Goal: Task Accomplishment & Management: Use online tool/utility

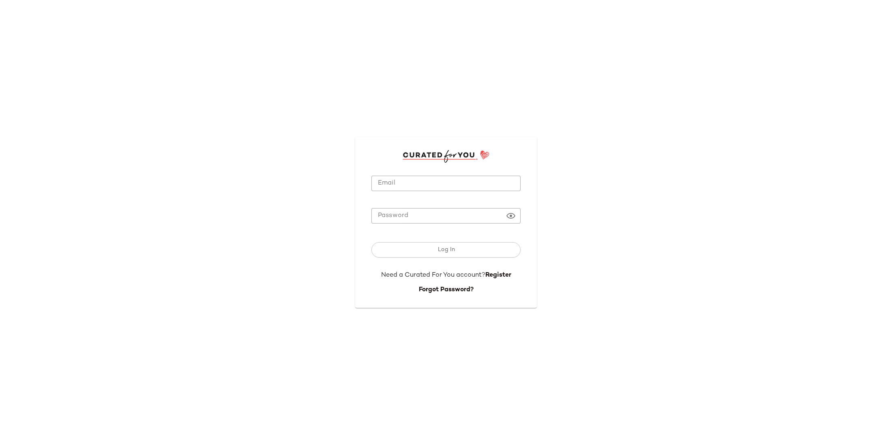
type input "**********"
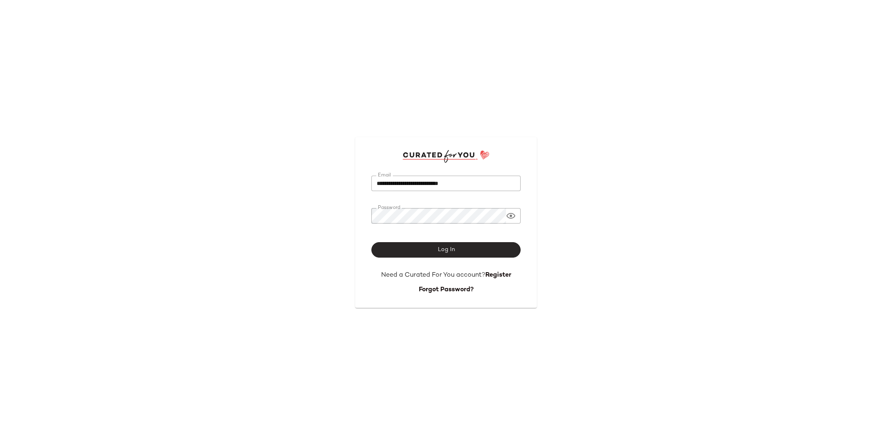
click at [450, 244] on button "Log In" at bounding box center [445, 249] width 149 height 15
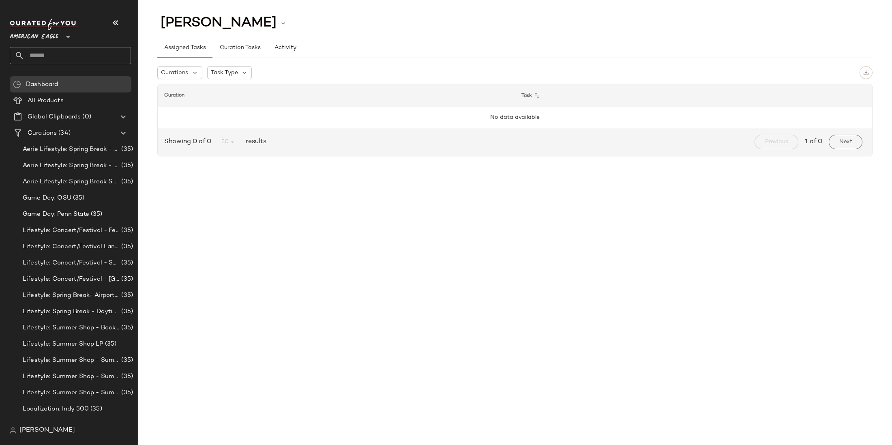
click at [45, 37] on span "American Eagle" at bounding box center [34, 35] width 49 height 15
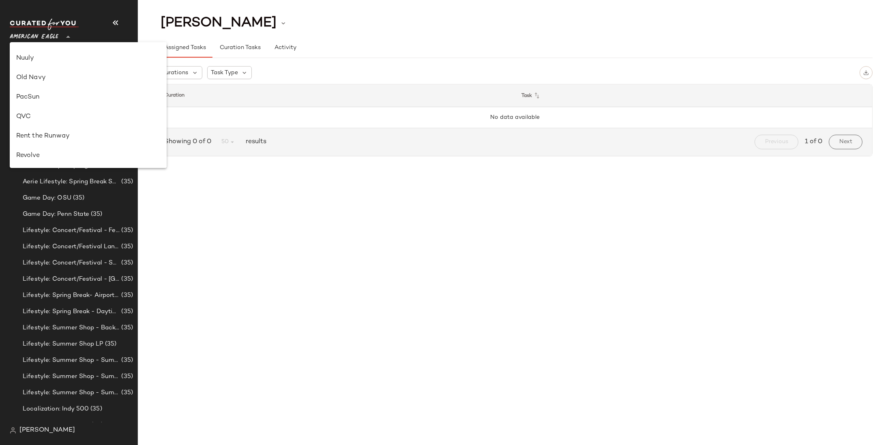
scroll to position [503, 0]
click at [59, 73] on div "Urban Outfitters" at bounding box center [88, 78] width 144 height 10
type input "**"
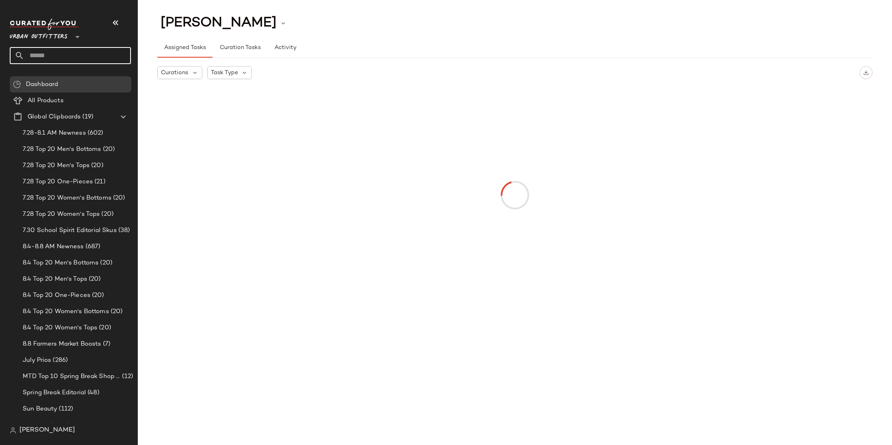
click at [80, 56] on input "text" at bounding box center [77, 55] width 107 height 17
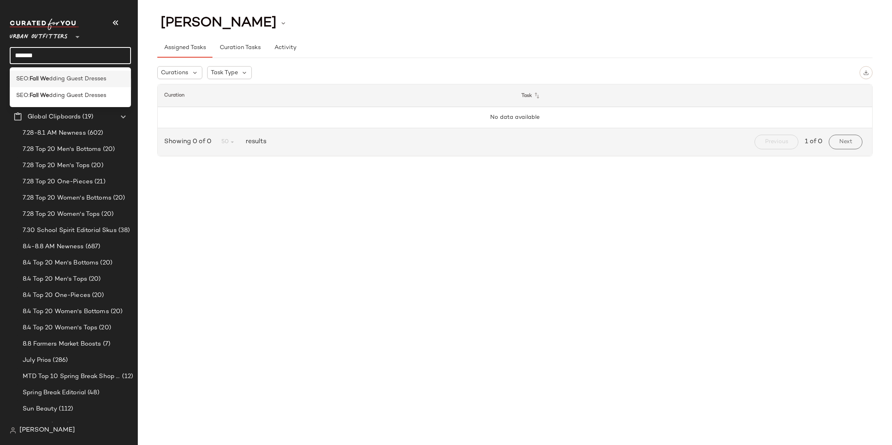
type input "*******"
click at [61, 80] on span "dding Guest Dresses" at bounding box center [77, 79] width 57 height 9
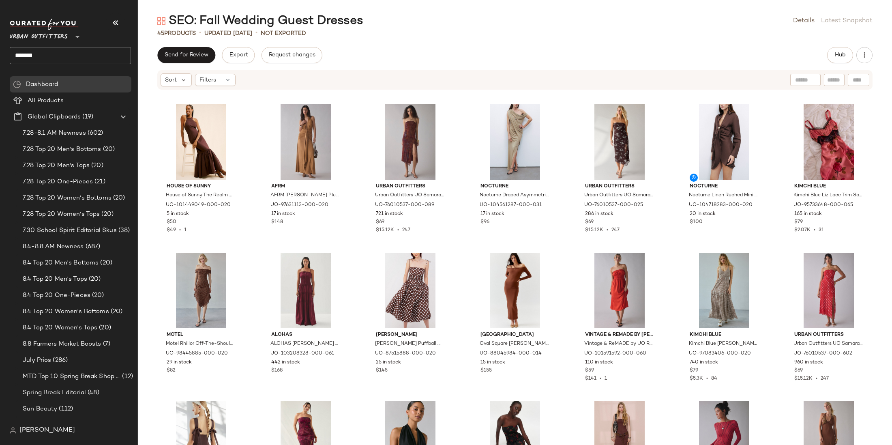
click at [79, 52] on input "*******" at bounding box center [70, 55] width 121 height 17
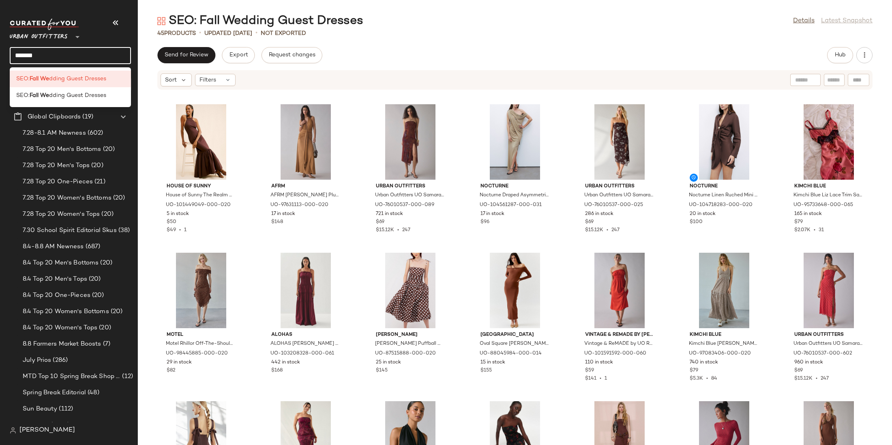
click at [396, 33] on div "45 Products • updated [DATE] • Not Exported" at bounding box center [515, 33] width 754 height 8
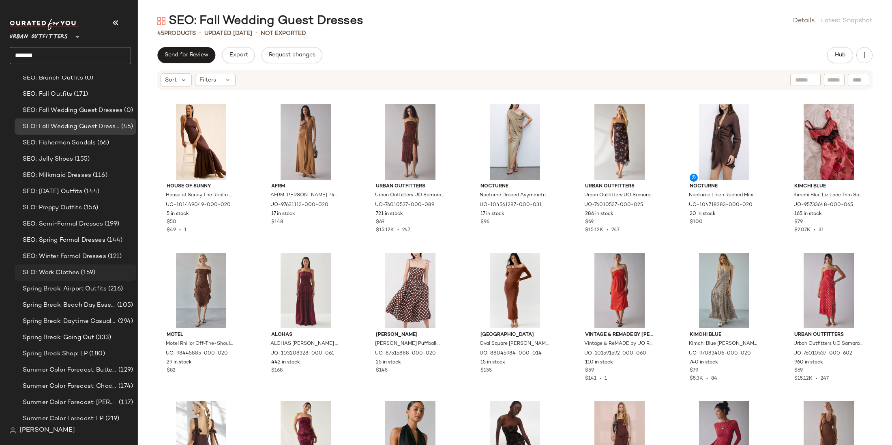
scroll to position [1479, 0]
click at [86, 116] on span "SEO: Fall Wedding Guest Dresses" at bounding box center [73, 113] width 100 height 9
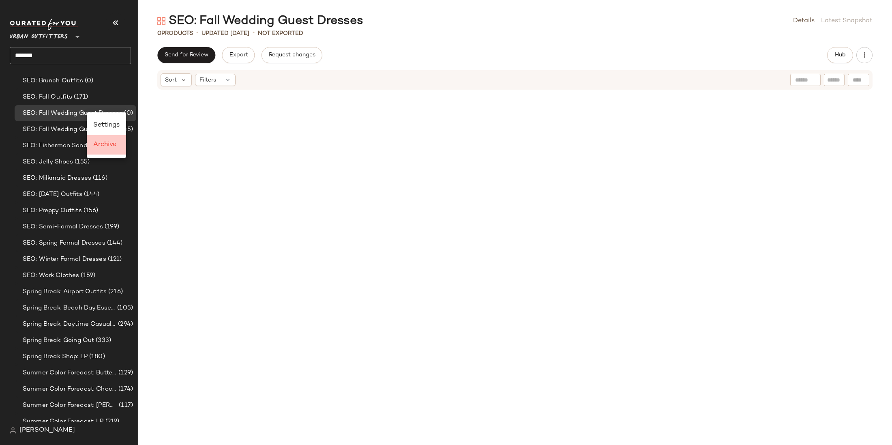
click at [107, 142] on span "Archive" at bounding box center [104, 144] width 23 height 7
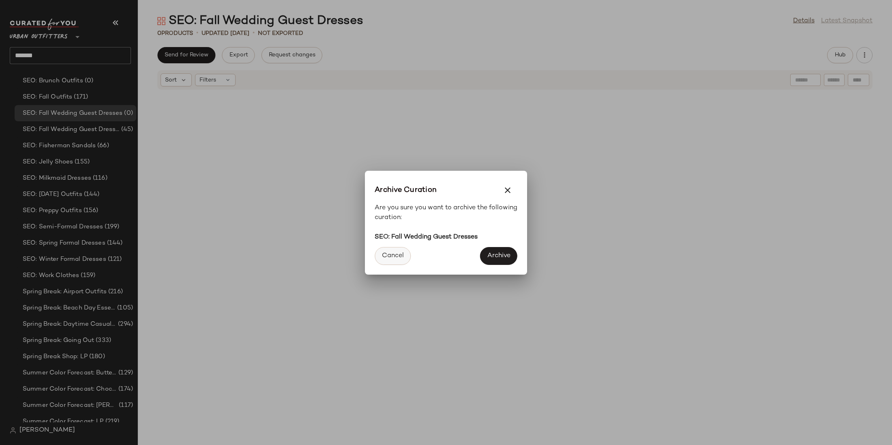
click at [395, 253] on span "Cancel" at bounding box center [392, 256] width 22 height 8
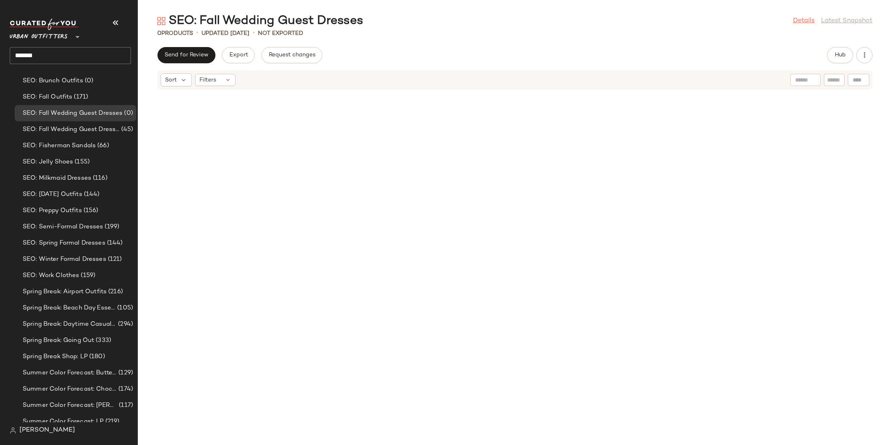
click at [612, 19] on link "Details" at bounding box center [803, 21] width 21 height 10
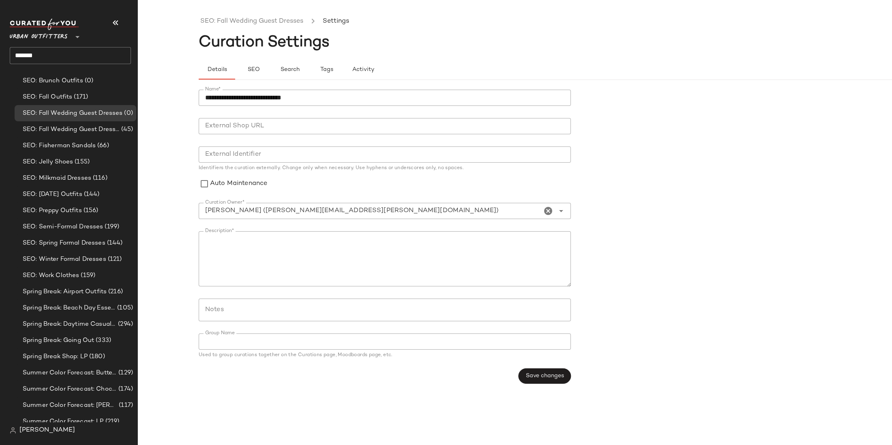
click at [343, 93] on input "**********" at bounding box center [385, 98] width 372 height 16
type input "**********"
click at [548, 334] on button "Save changes" at bounding box center [544, 375] width 52 height 15
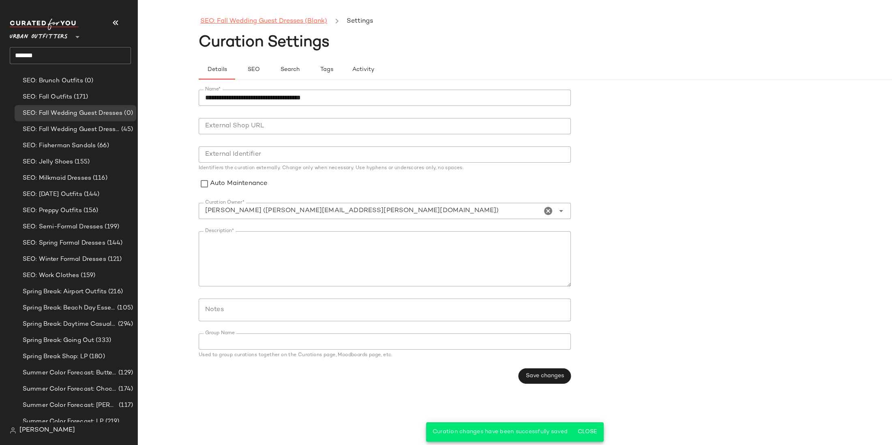
click at [287, 17] on link "SEO: Fall Wedding Guest Dresses (Blank)" at bounding box center [263, 21] width 127 height 11
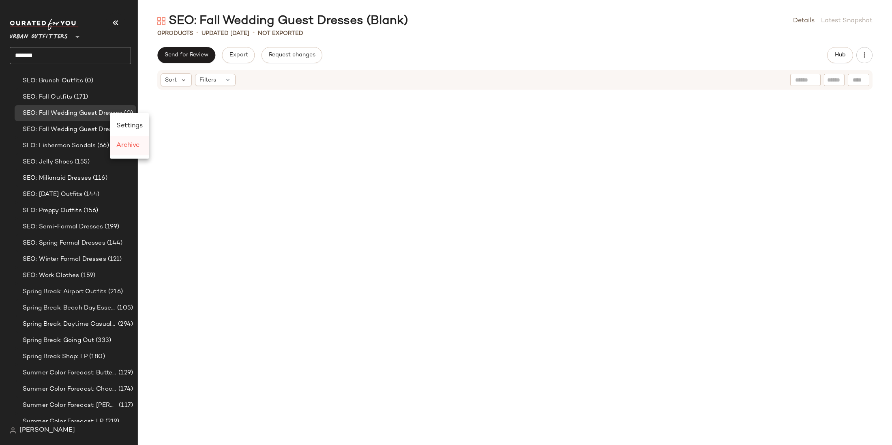
click at [127, 143] on span "Archive" at bounding box center [127, 145] width 23 height 7
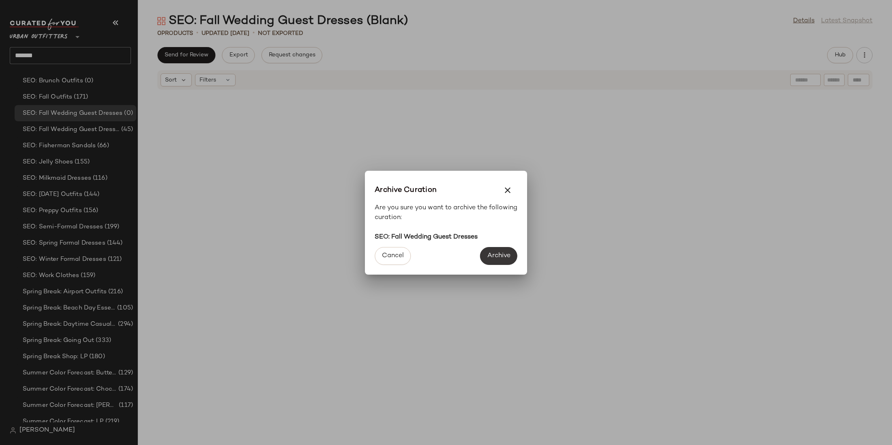
click at [495, 255] on span "Archive" at bounding box center [499, 256] width 24 height 8
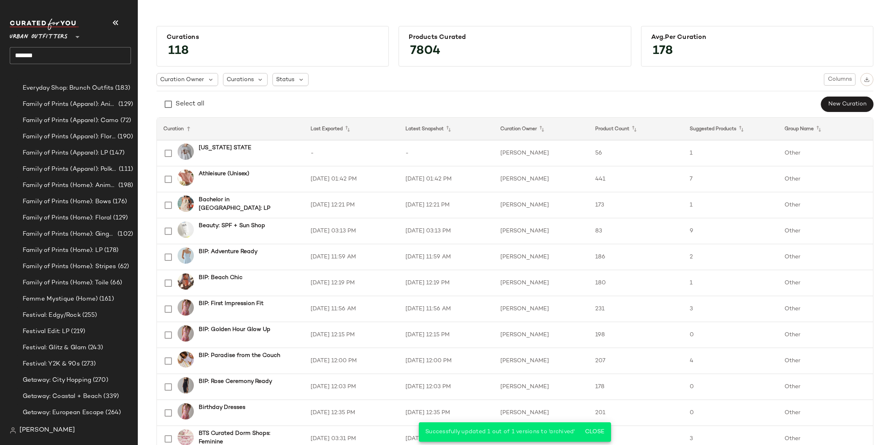
scroll to position [1505, 0]
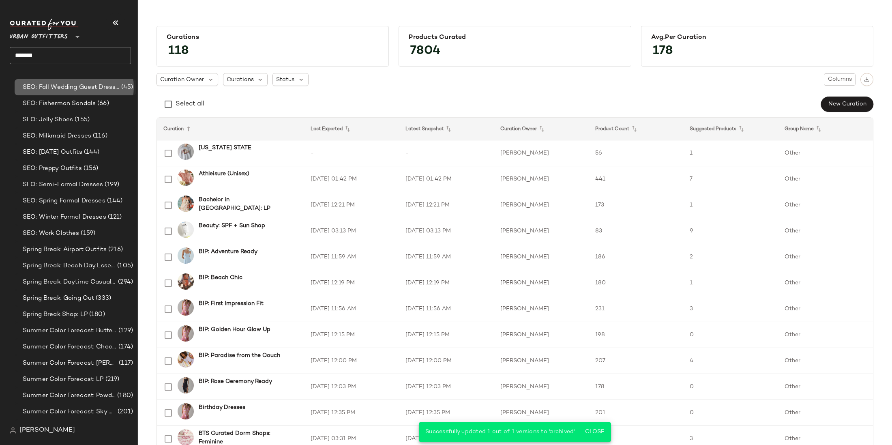
click at [85, 90] on span "SEO: Fall Wedding Guest Dresses" at bounding box center [71, 87] width 97 height 9
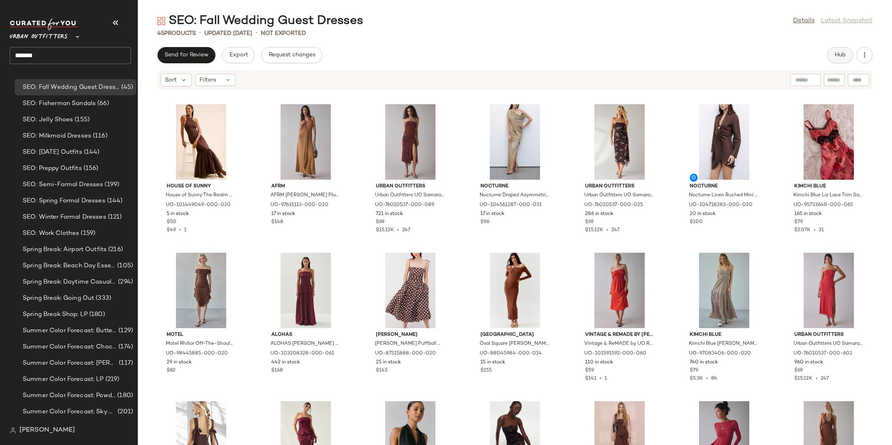
click at [612, 54] on span "Hub" at bounding box center [839, 55] width 11 height 6
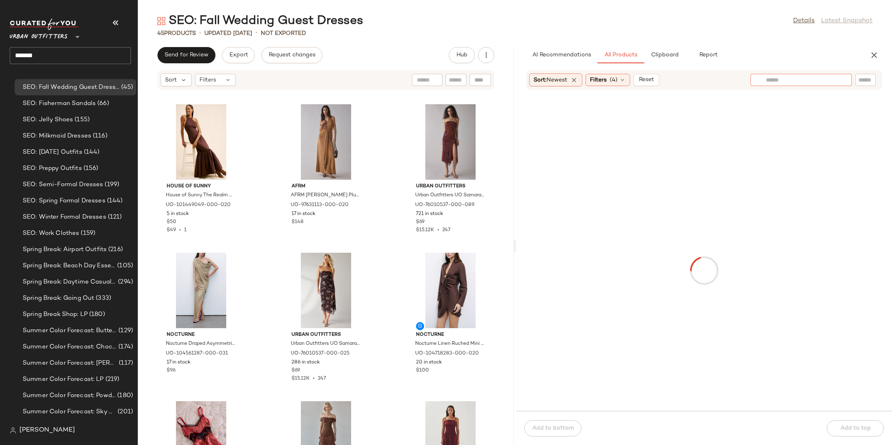
click at [612, 82] on input "text" at bounding box center [801, 80] width 71 height 9
click at [611, 74] on div "Filters (4)" at bounding box center [607, 80] width 45 height 12
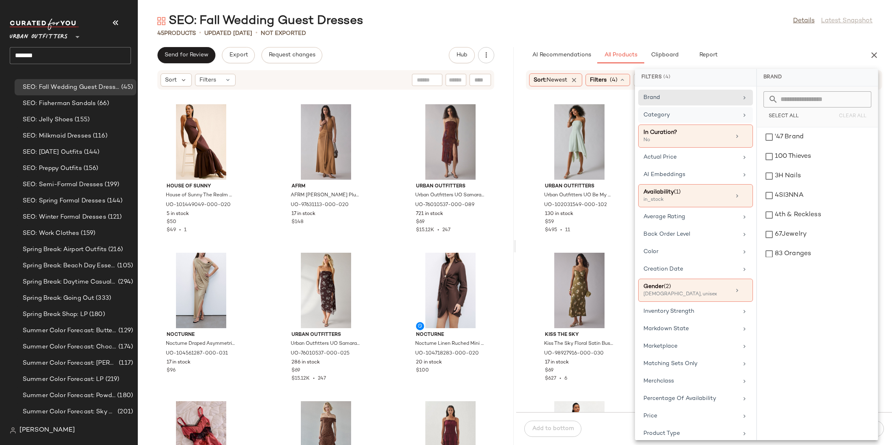
click at [612, 114] on div "Category" at bounding box center [690, 115] width 94 height 9
click at [612, 230] on div "Dresses" at bounding box center [817, 234] width 114 height 19
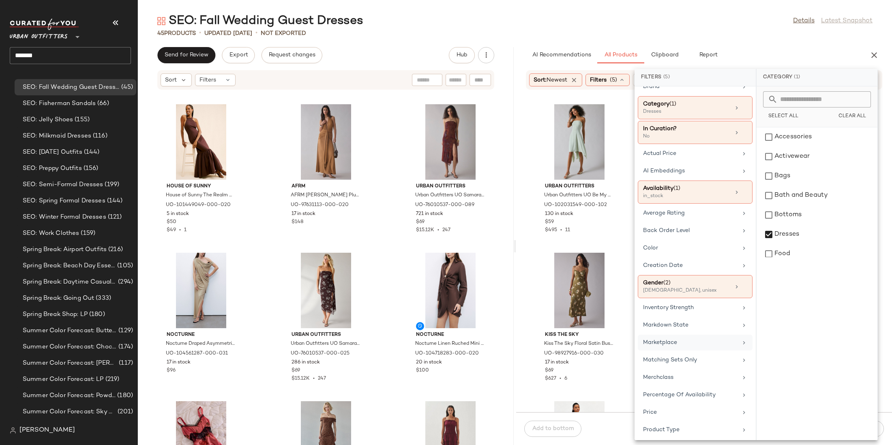
scroll to position [33, 0]
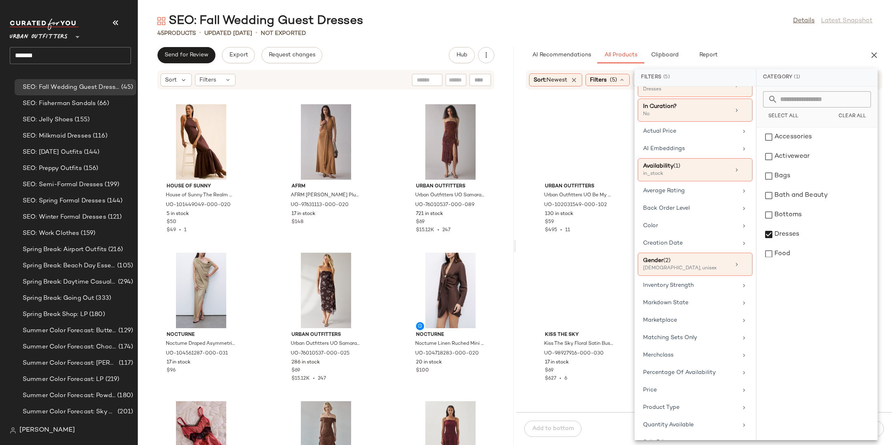
click at [612, 42] on div "SEO: Fall Wedding Guest Dresses Details Latest Snapshot 45 Products • updated […" at bounding box center [515, 229] width 754 height 432
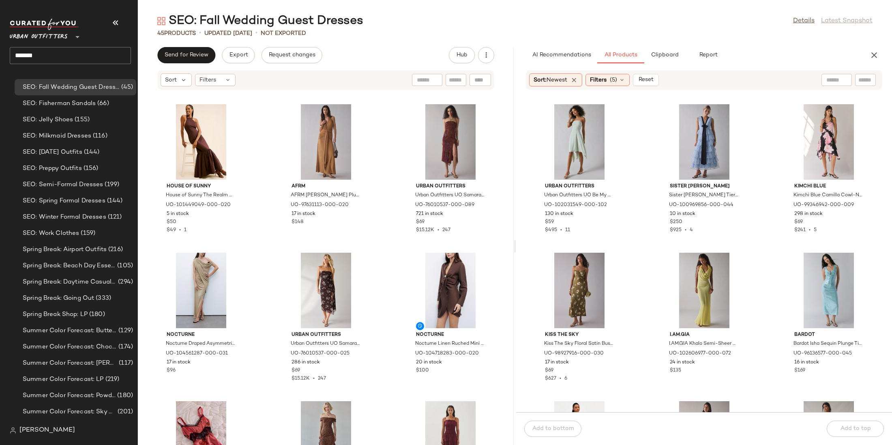
click at [612, 77] on input "text" at bounding box center [836, 80] width 21 height 9
type input "**********"
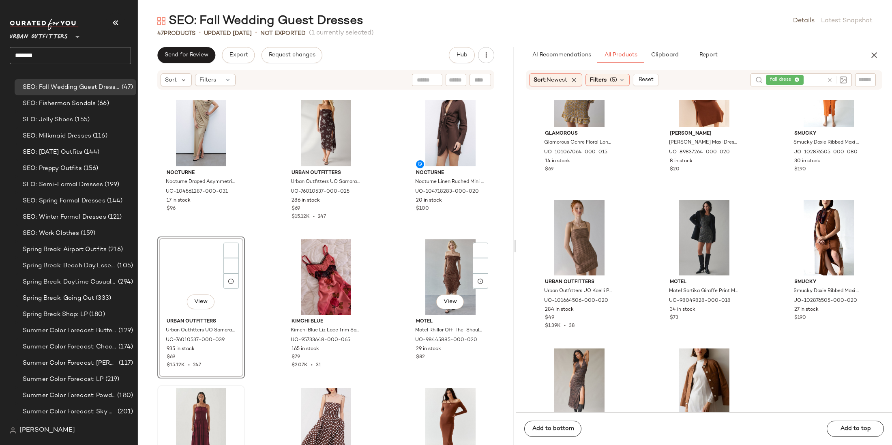
scroll to position [291, 0]
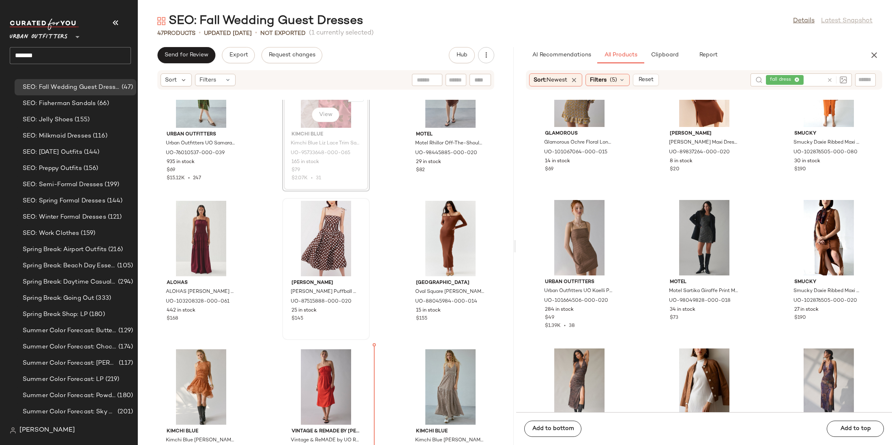
scroll to position [369, 0]
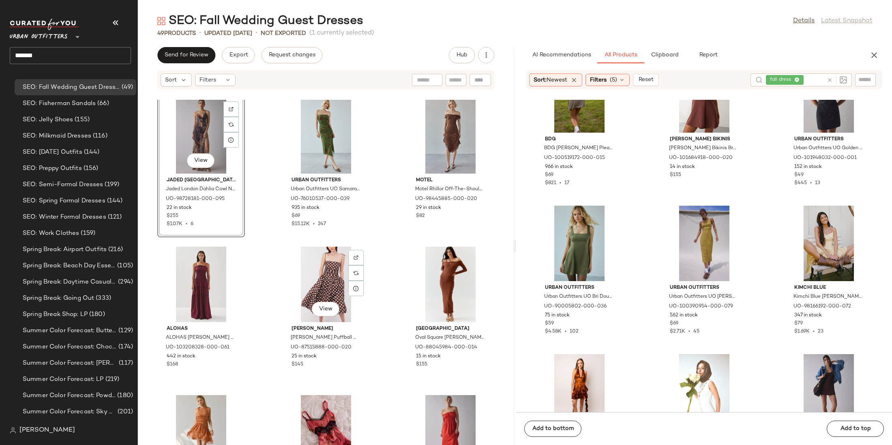
scroll to position [205, 0]
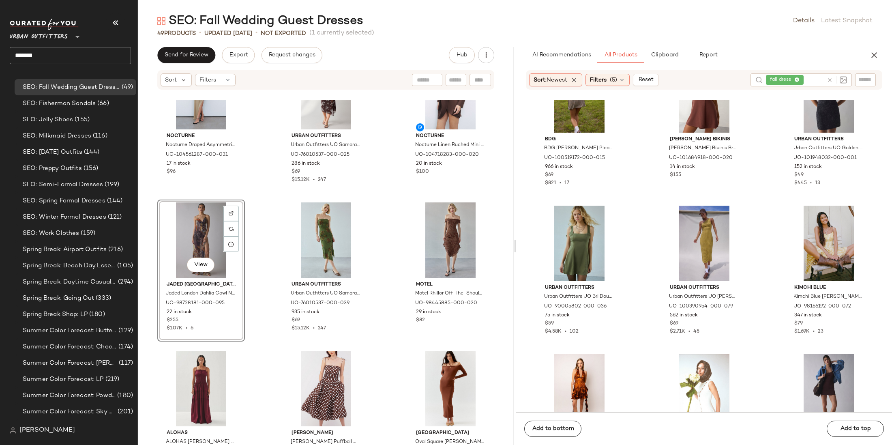
click at [401, 303] on div "Nocturne Nocturne Draped Asymmetrical Midi Dress in Olive, Women's at Urban Out…" at bounding box center [326, 272] width 376 height 345
click at [203, 227] on div "View" at bounding box center [201, 239] width 82 height 75
click at [321, 218] on div "View" at bounding box center [326, 239] width 82 height 75
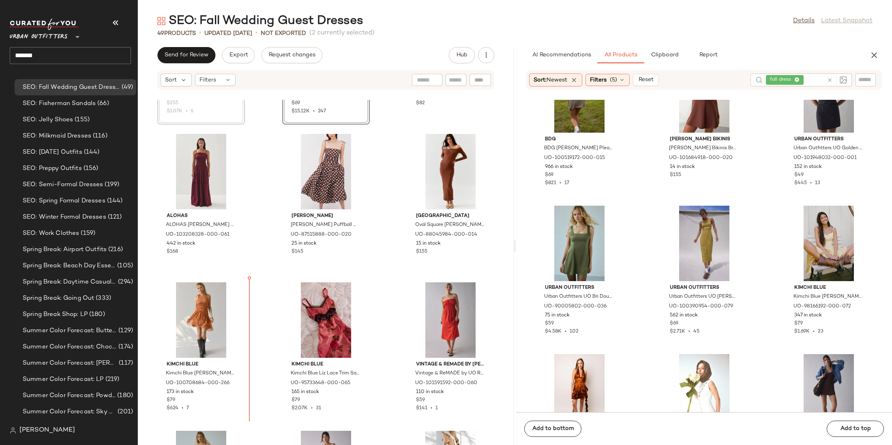
scroll to position [434, 0]
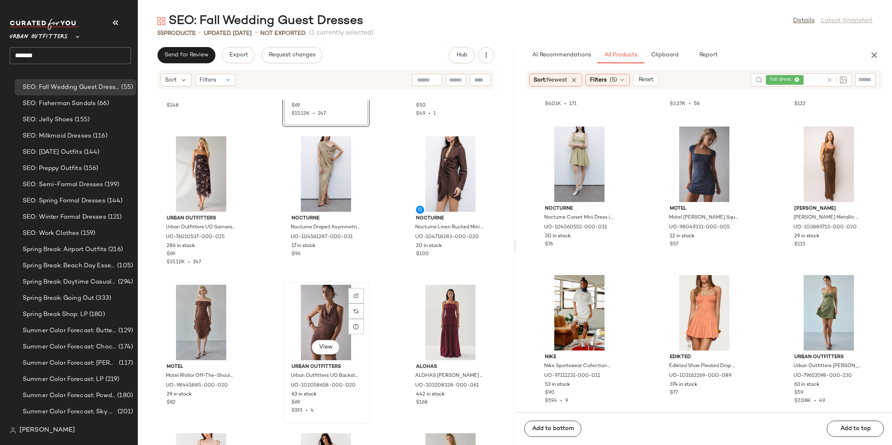
scroll to position [43, 0]
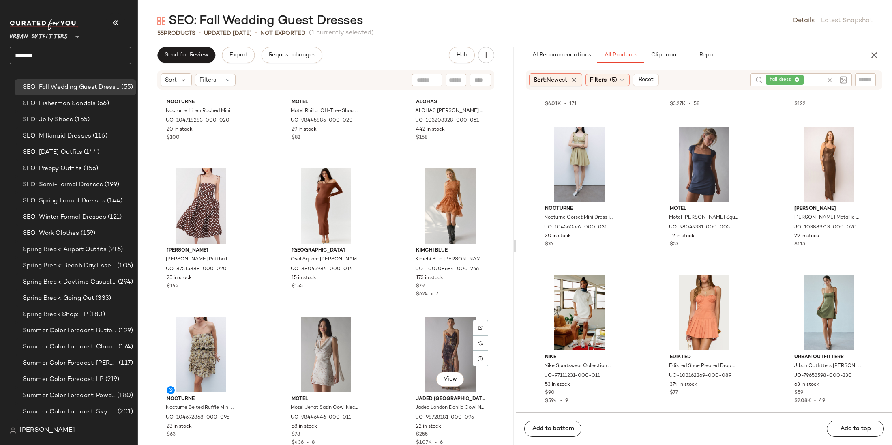
scroll to position [268, 0]
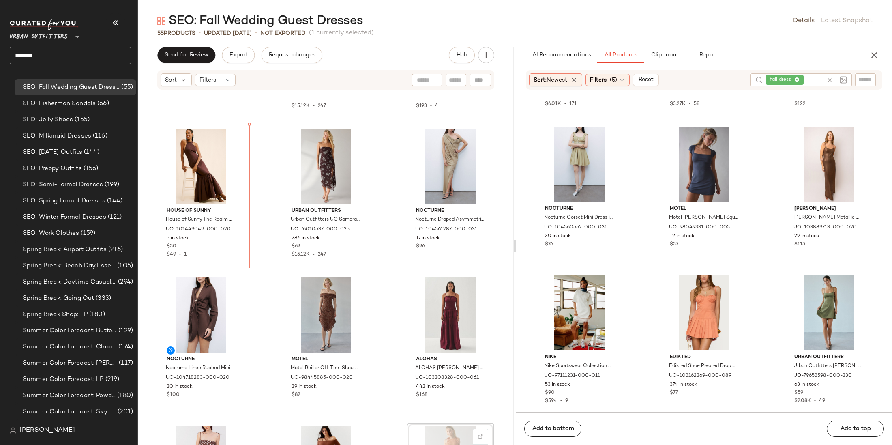
scroll to position [99, 0]
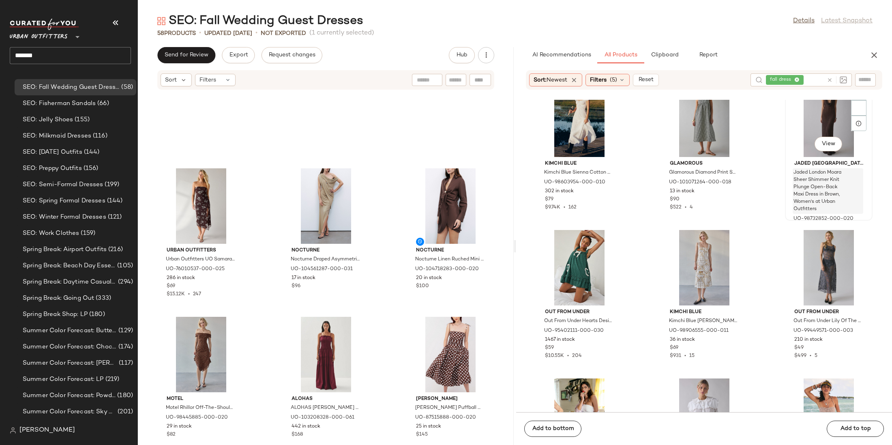
scroll to position [316, 0]
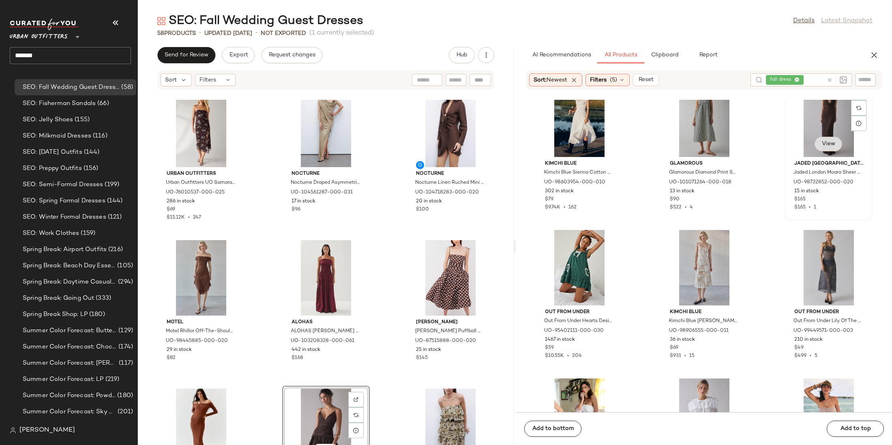
click at [612, 147] on button "View" at bounding box center [828, 144] width 28 height 15
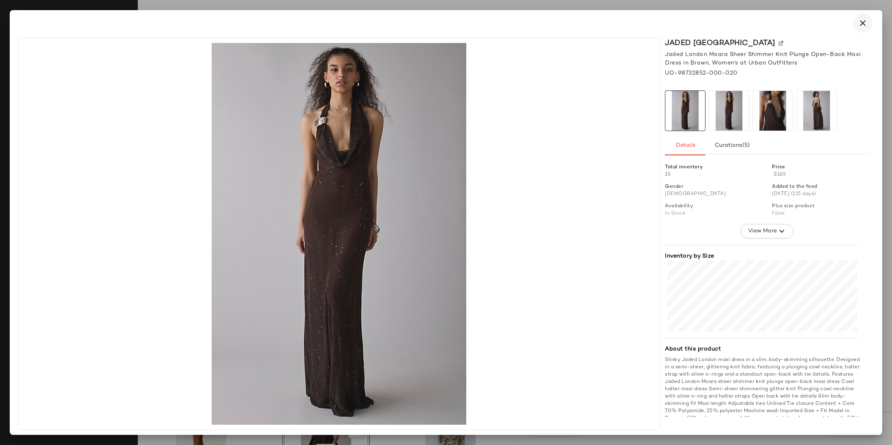
click at [612, 20] on icon "button" at bounding box center [863, 23] width 10 height 10
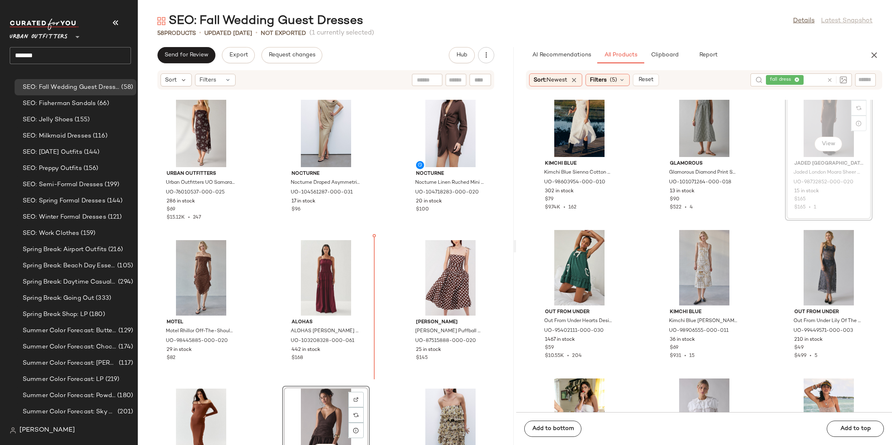
scroll to position [5369, 0]
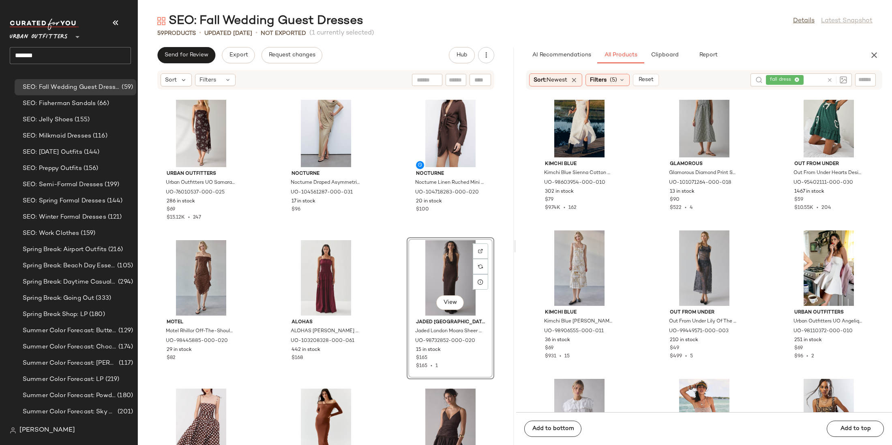
drag, startPoint x: 821, startPoint y: 116, endPoint x: 224, endPoint y: 2, distance: 607.3
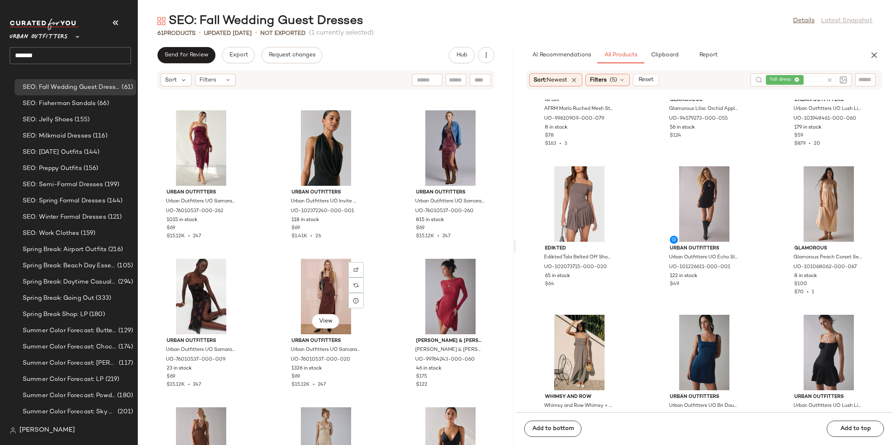
scroll to position [1490, 0]
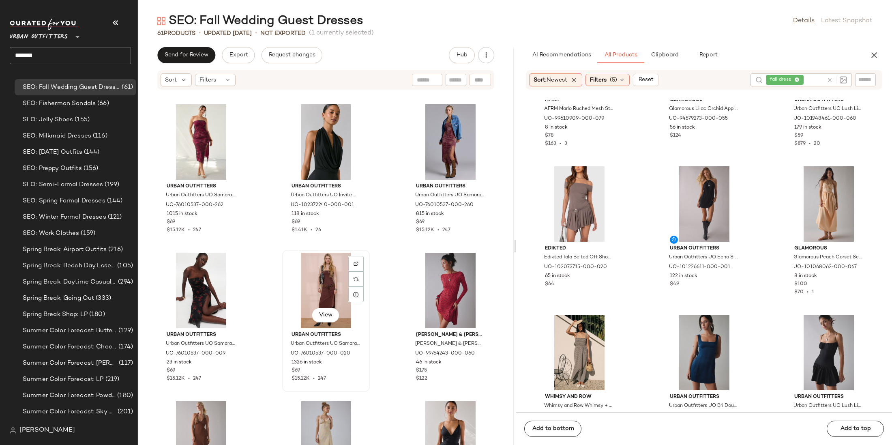
click at [326, 286] on div "View" at bounding box center [326, 290] width 82 height 75
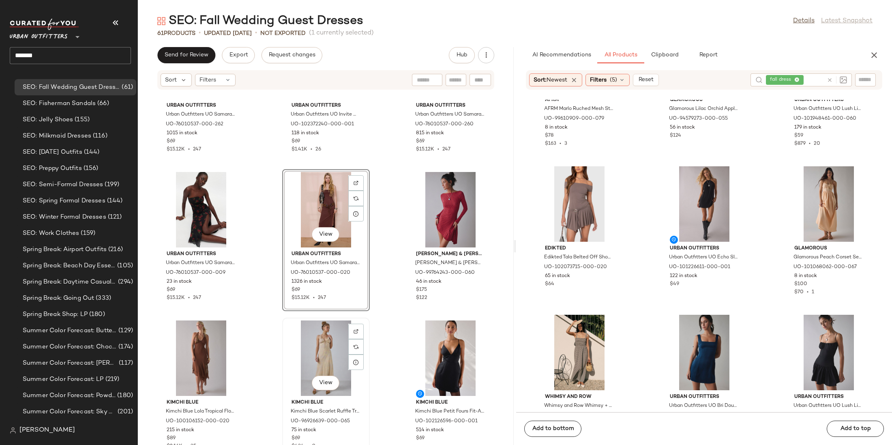
click at [319, 334] on div "View" at bounding box center [326, 357] width 82 height 75
click at [212, 334] on div "View" at bounding box center [201, 357] width 82 height 75
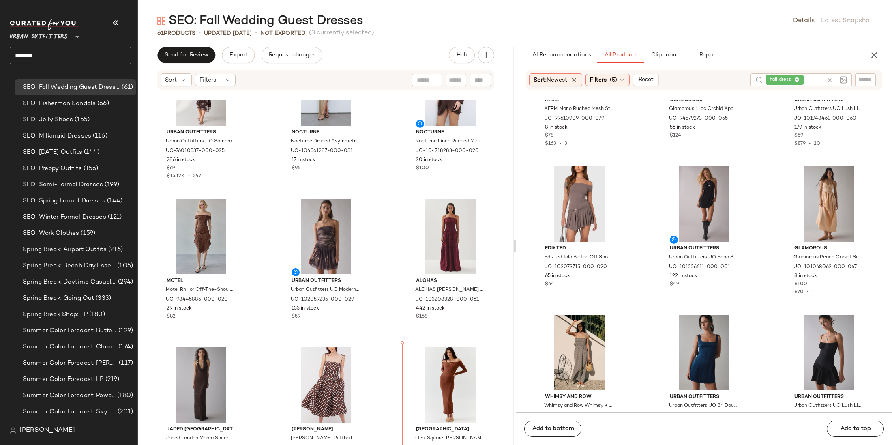
scroll to position [394, 0]
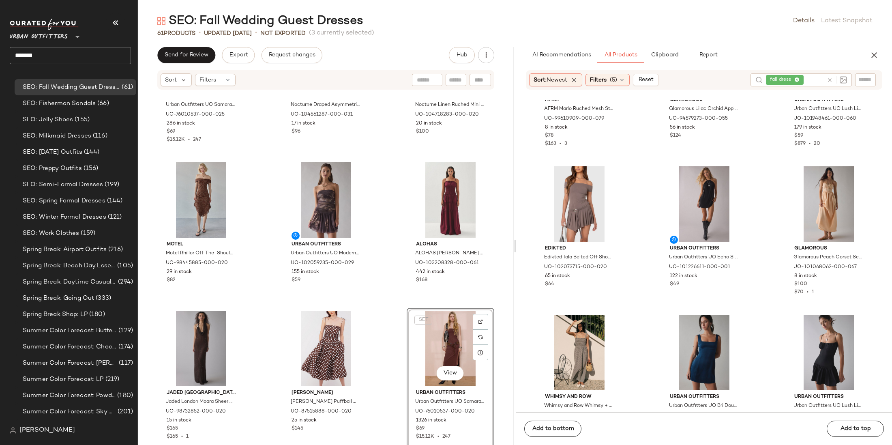
click at [378, 334] on div "Urban Outfitters Urban Outfitters UO Samara Mesh Strapless Midi Dress in [PERSO…" at bounding box center [326, 272] width 376 height 345
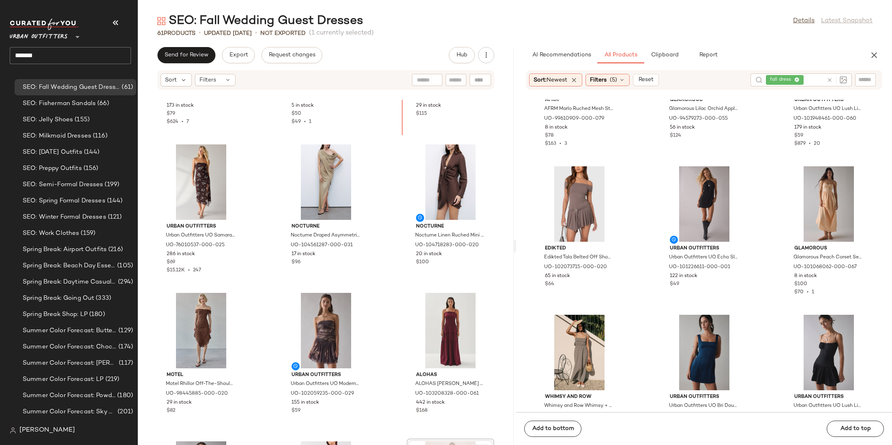
scroll to position [217, 0]
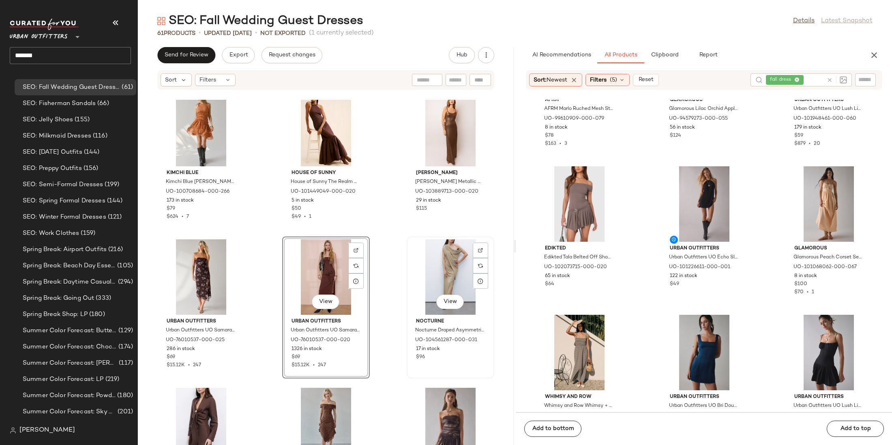
scroll to position [151, 0]
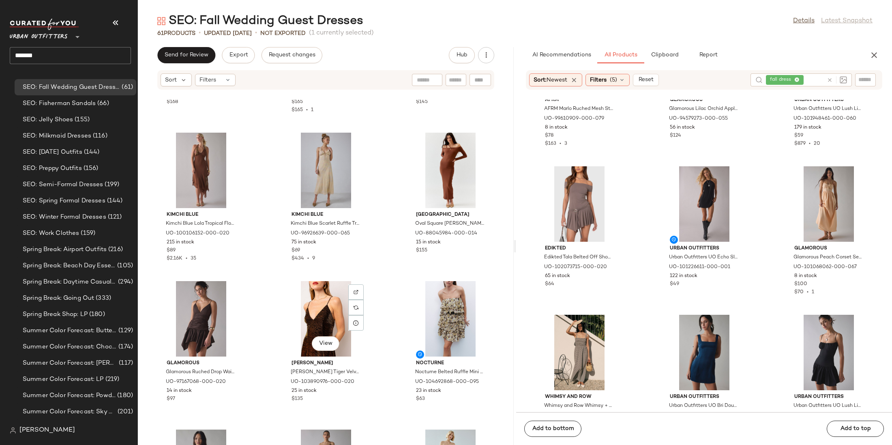
scroll to position [535, 0]
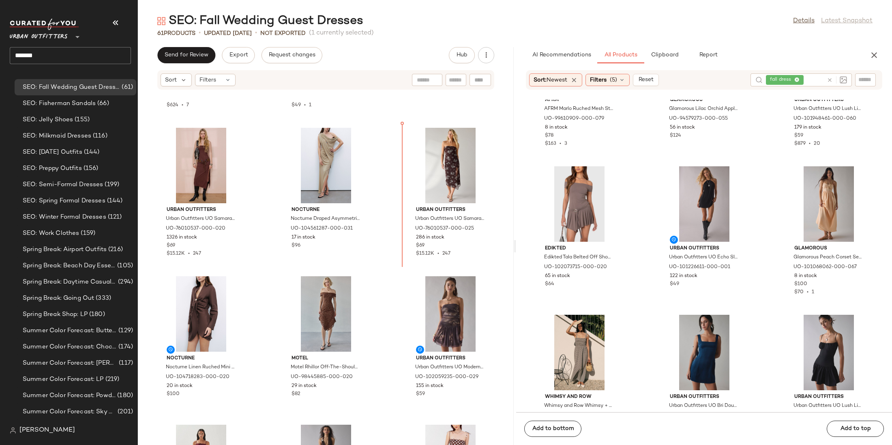
scroll to position [278, 0]
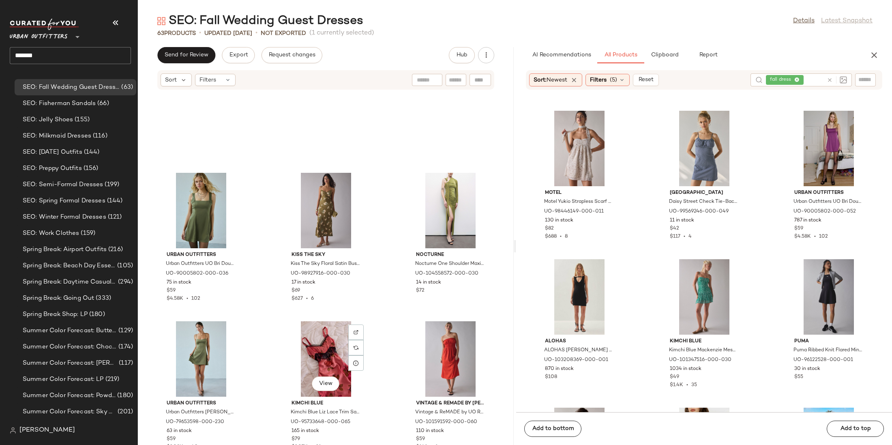
scroll to position [1279, 0]
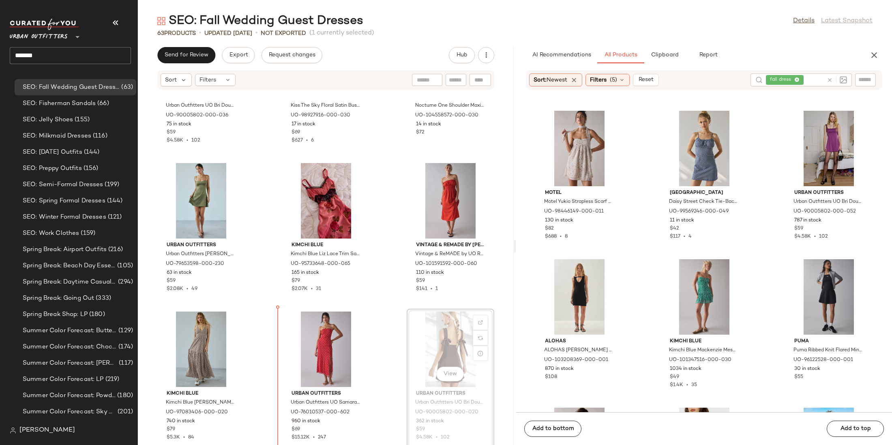
scroll to position [1284, 0]
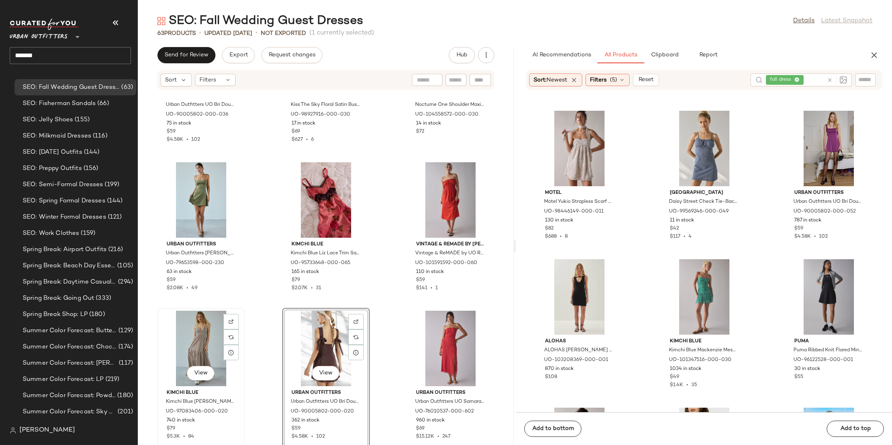
click at [196, 334] on div "View" at bounding box center [201, 347] width 82 height 75
click at [333, 327] on div "View" at bounding box center [326, 347] width 82 height 75
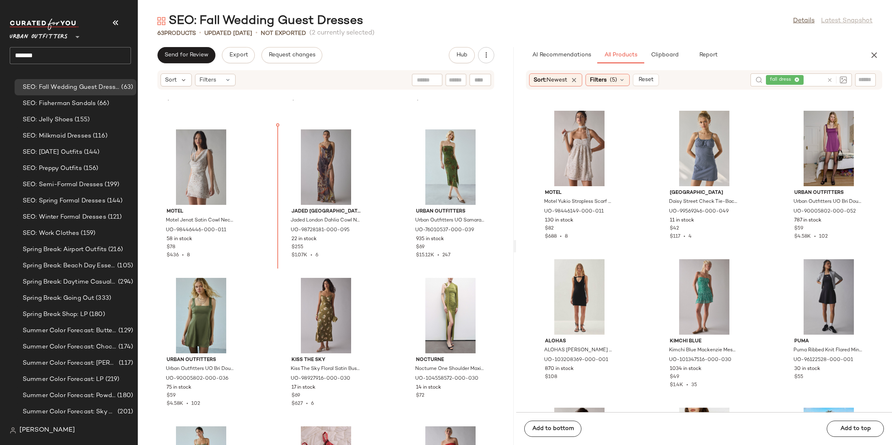
scroll to position [989, 0]
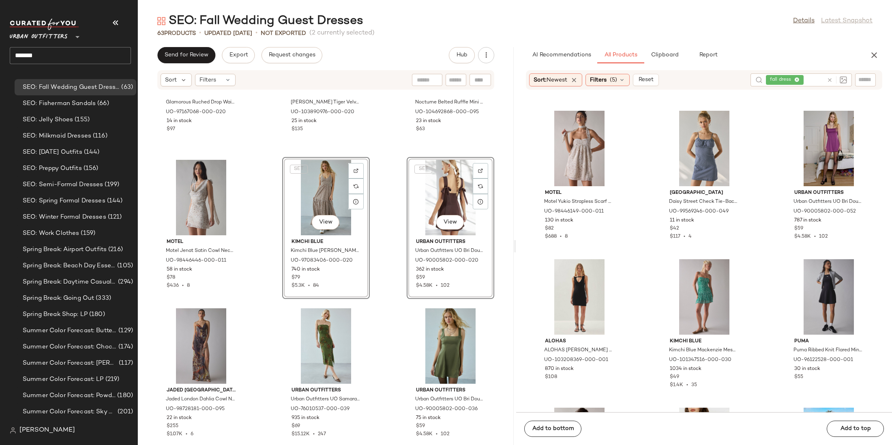
click at [372, 242] on div "Glamorous Glamorous Ruched Drop Waist Hanky Hem Mini Dress in Brown, Women's at…" at bounding box center [326, 272] width 376 height 345
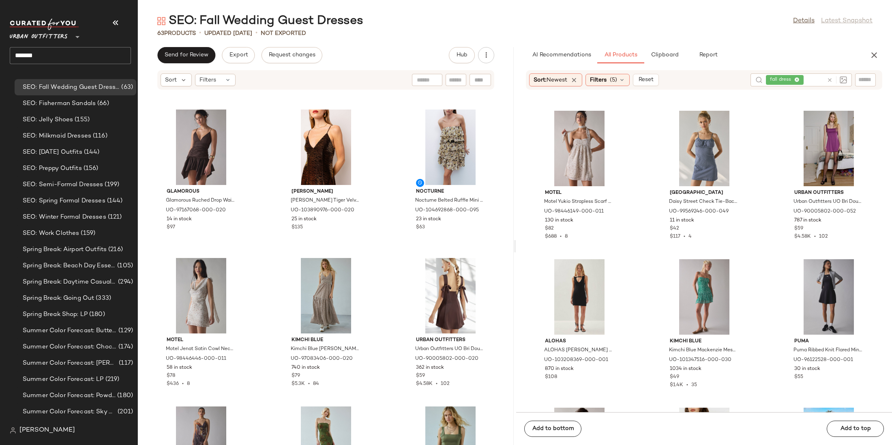
scroll to position [846, 0]
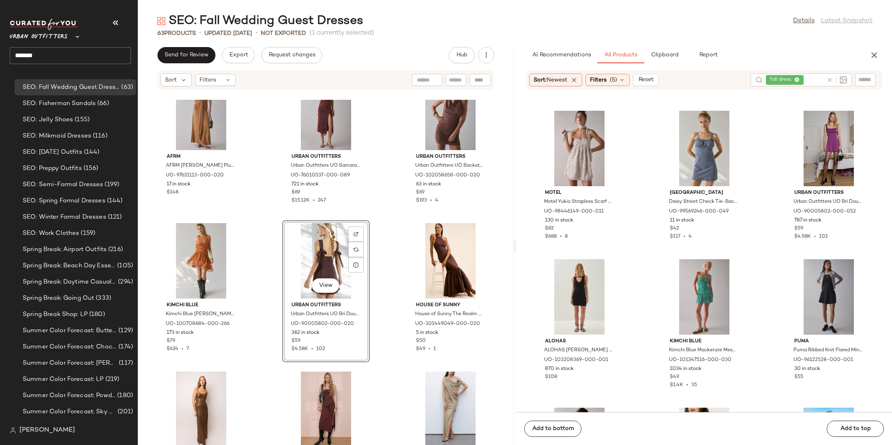
scroll to position [39, 0]
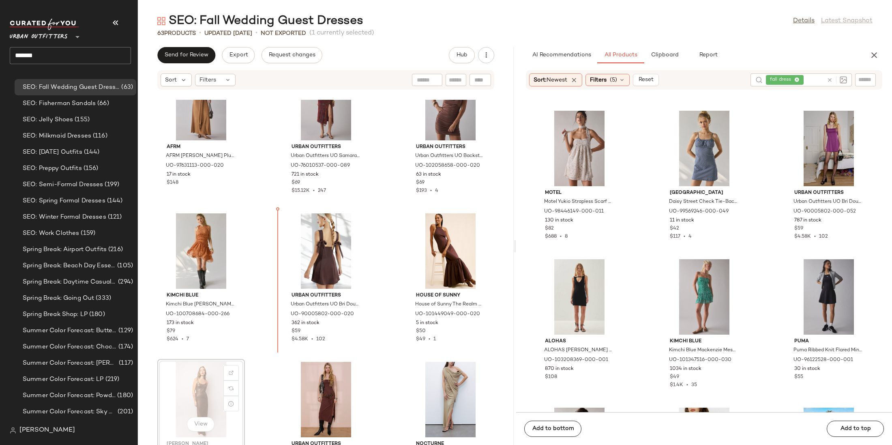
scroll to position [41, 0]
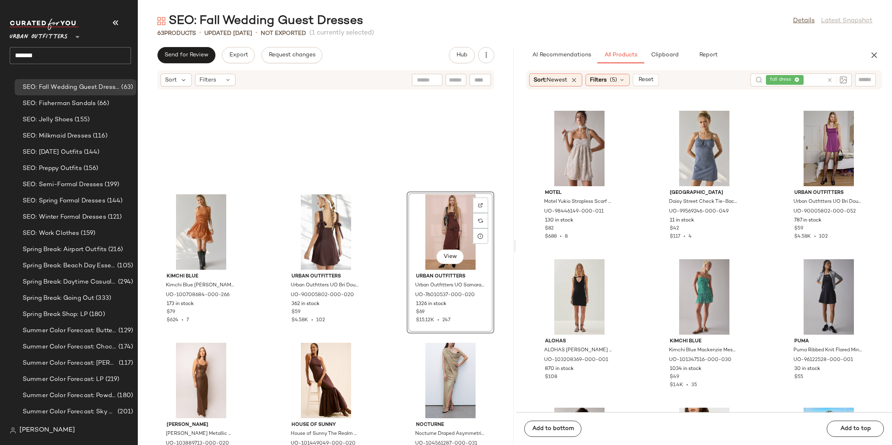
scroll to position [213, 0]
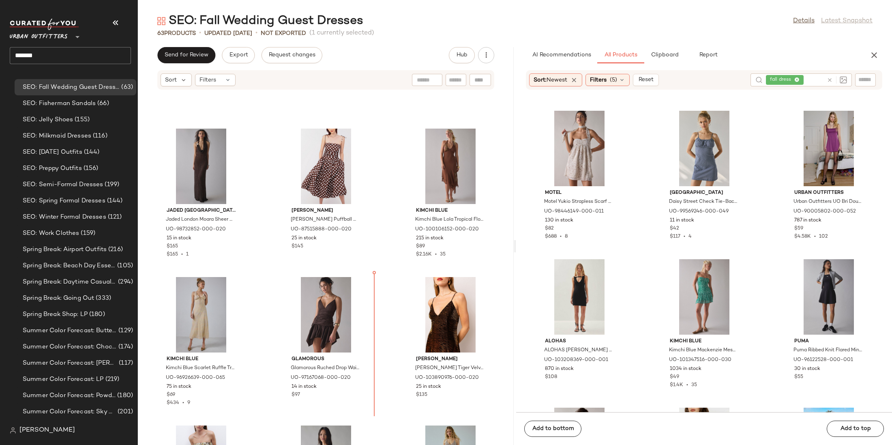
scroll to position [736, 0]
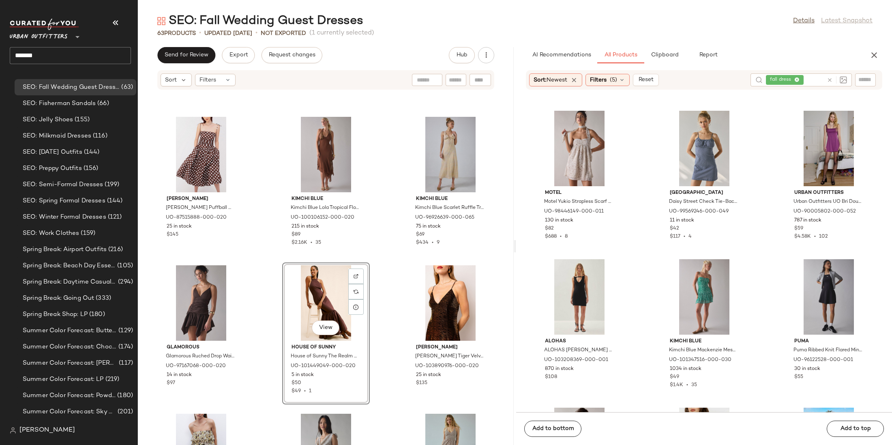
click at [393, 334] on div "Urban Outfitters Urban Outfitters UO Modern Mesh Basque Waist Strapless Mini Dr…" at bounding box center [326, 272] width 376 height 345
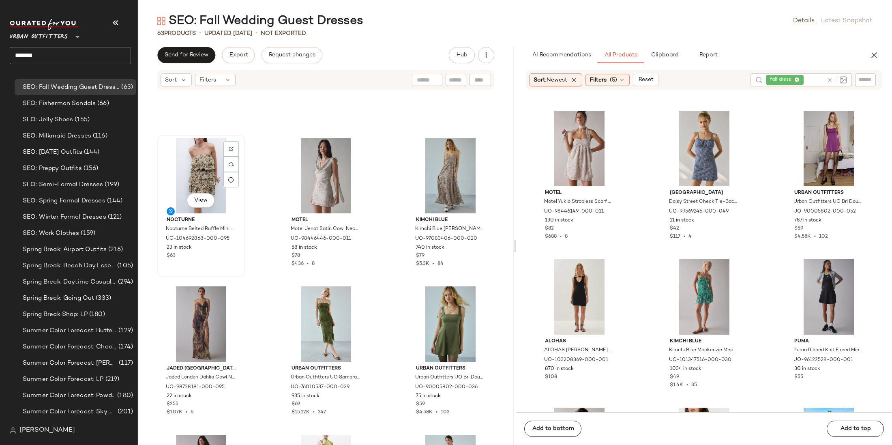
click at [213, 165] on div "View" at bounding box center [201, 175] width 82 height 75
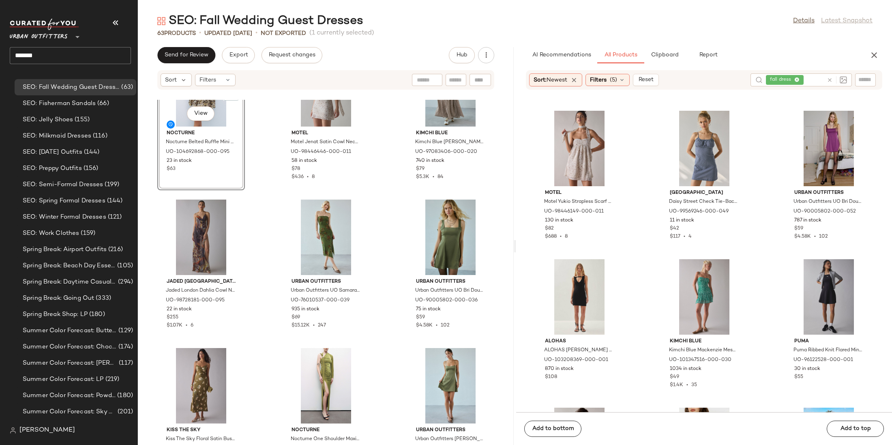
scroll to position [1181, 0]
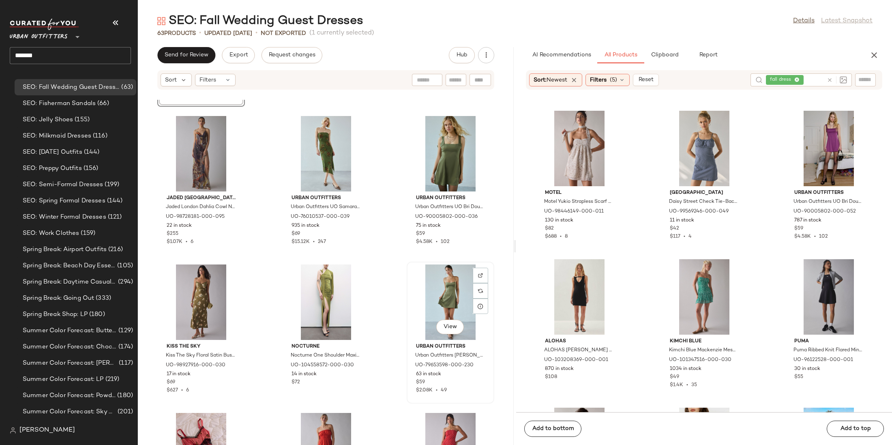
click at [456, 298] on div "View" at bounding box center [450, 301] width 82 height 75
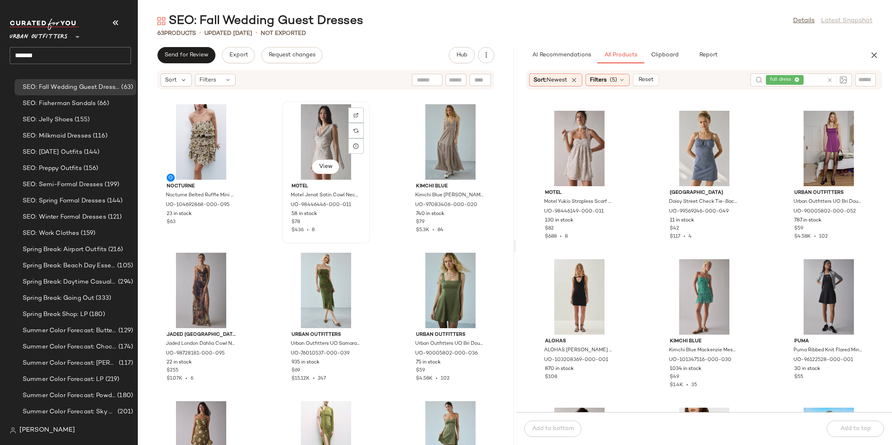
click at [321, 137] on div "View" at bounding box center [326, 141] width 82 height 75
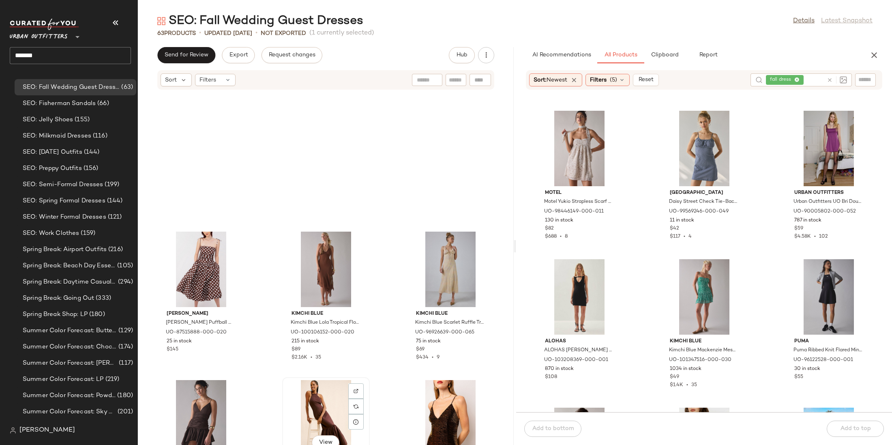
scroll to position [1059, 0]
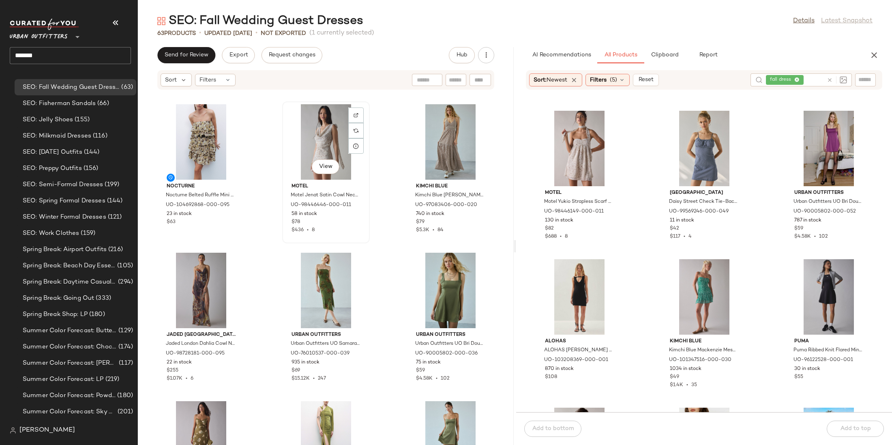
click at [308, 141] on div "View" at bounding box center [326, 141] width 82 height 75
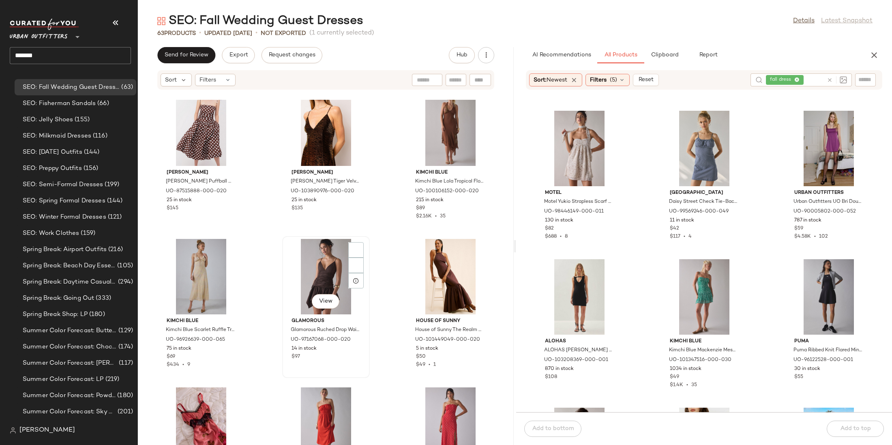
scroll to position [1252, 0]
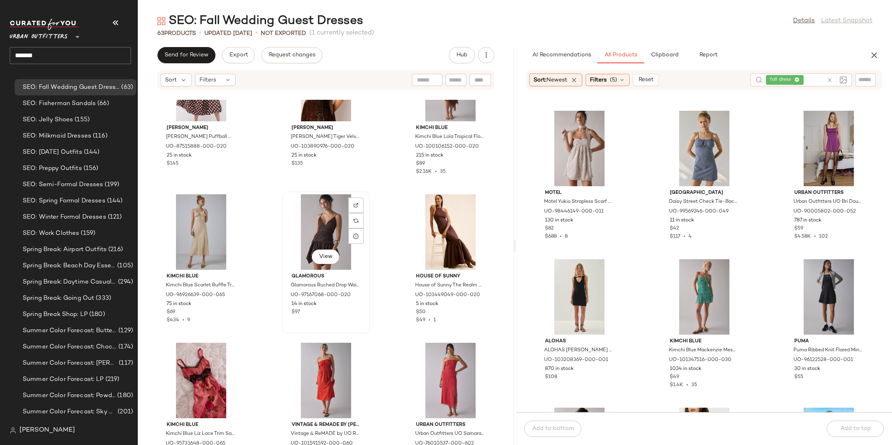
click at [326, 238] on div "View" at bounding box center [326, 231] width 82 height 75
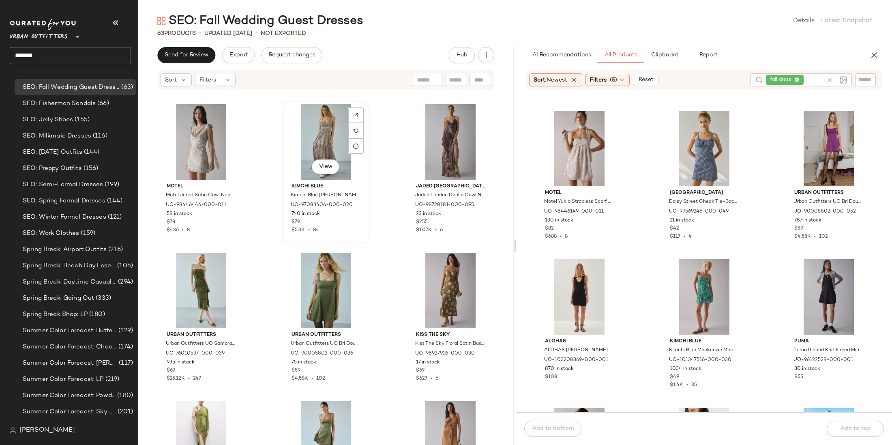
click at [299, 133] on div "View" at bounding box center [326, 141] width 82 height 75
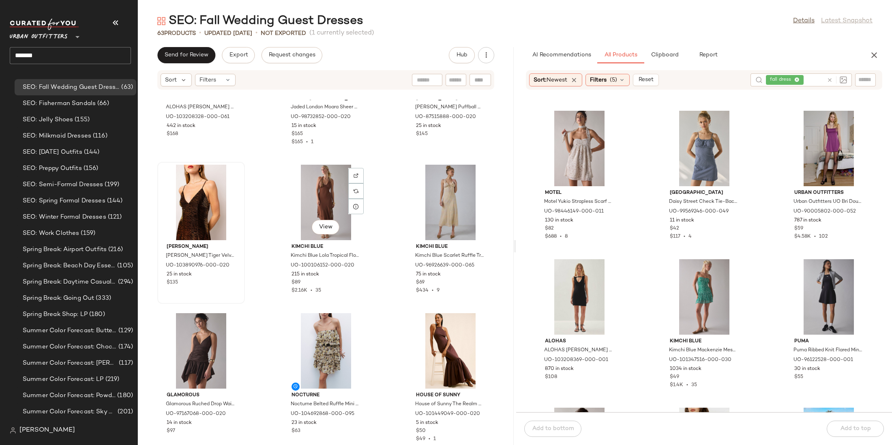
scroll to position [1132, 0]
click at [204, 202] on div "View" at bounding box center [201, 202] width 82 height 75
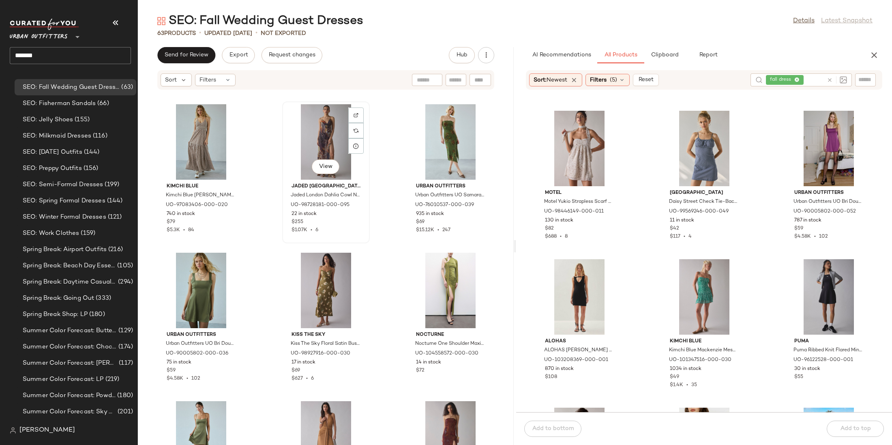
click at [308, 139] on div "View" at bounding box center [326, 141] width 82 height 75
click at [194, 137] on div "View" at bounding box center [201, 141] width 82 height 75
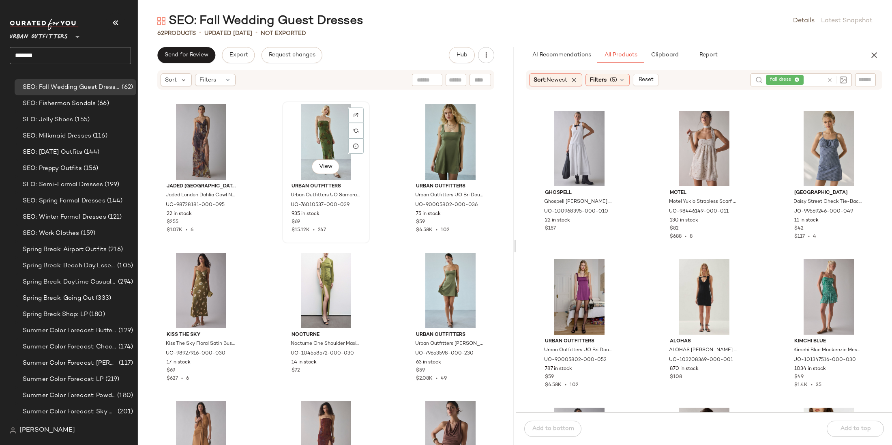
click at [299, 131] on div "View" at bounding box center [326, 141] width 82 height 75
click at [193, 161] on button "View" at bounding box center [201, 166] width 28 height 15
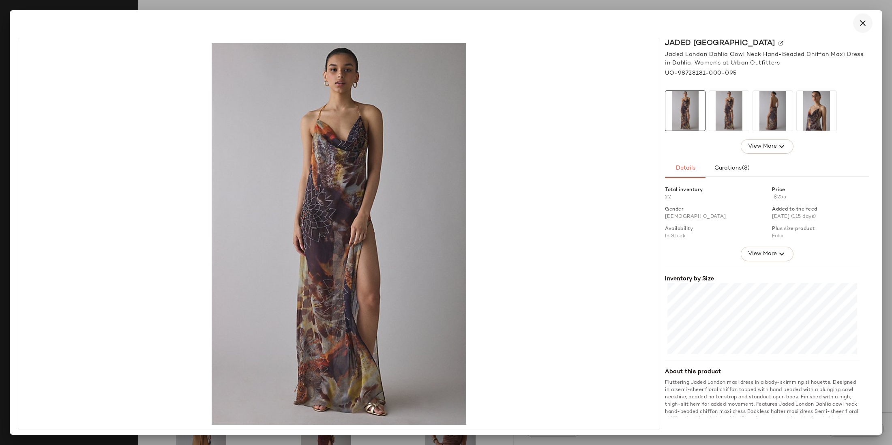
click at [612, 24] on button "button" at bounding box center [862, 22] width 19 height 19
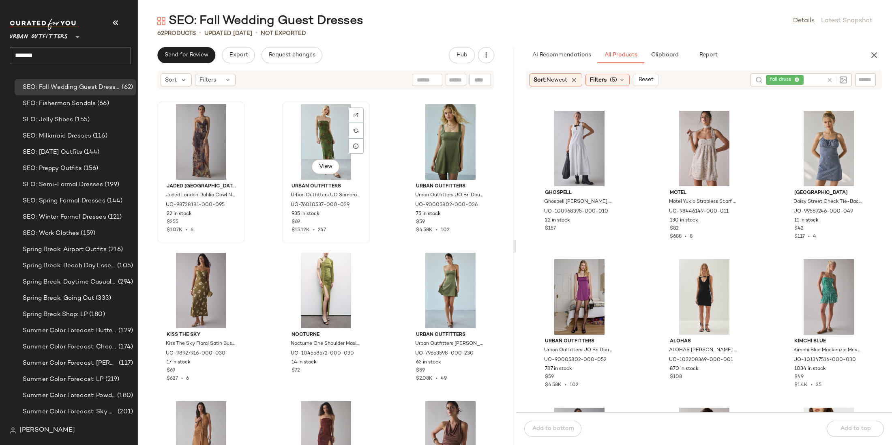
click at [334, 141] on div "View" at bounding box center [326, 141] width 82 height 75
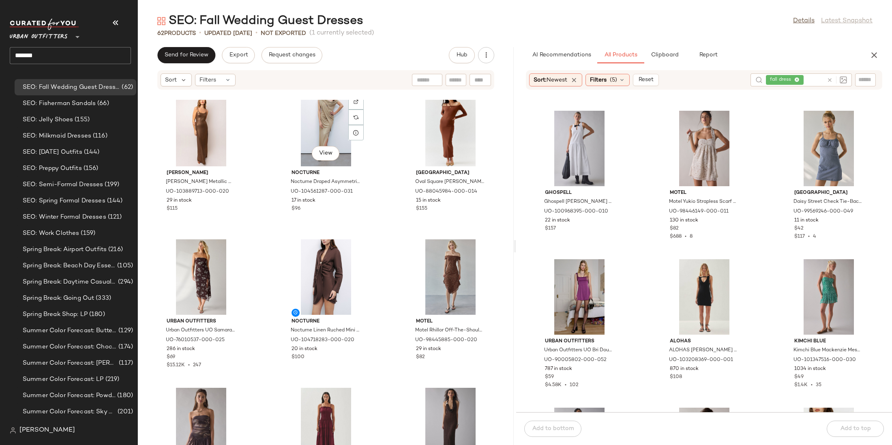
scroll to position [432, 0]
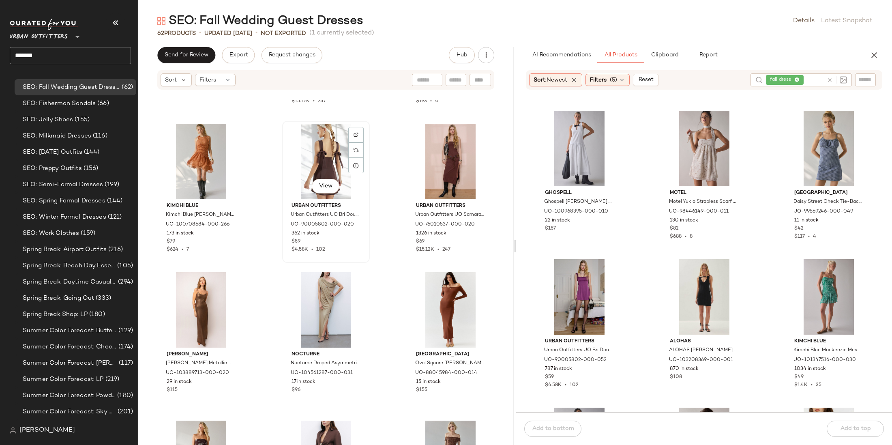
click at [331, 176] on div "View" at bounding box center [326, 161] width 82 height 75
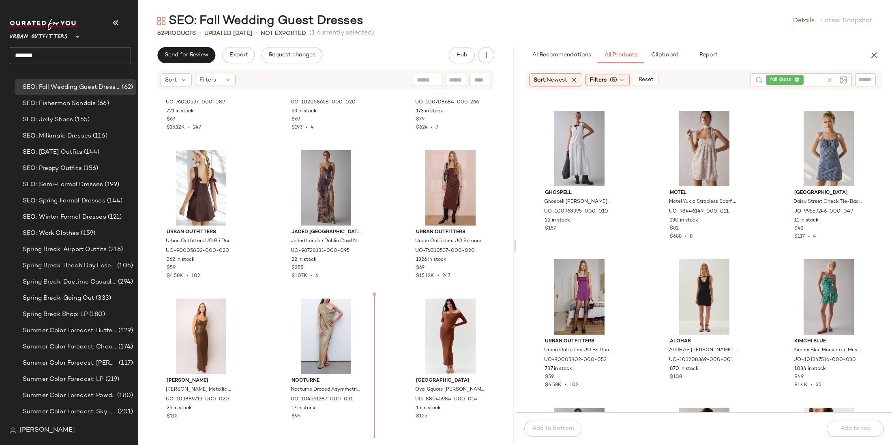
scroll to position [408, 0]
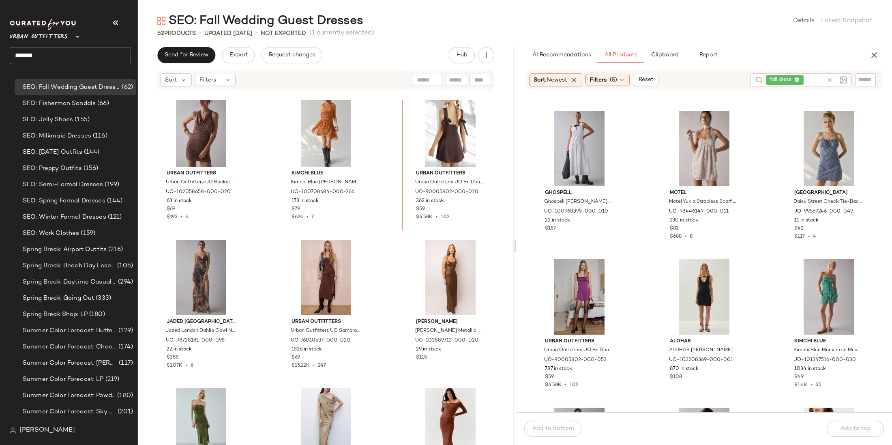
scroll to position [340, 0]
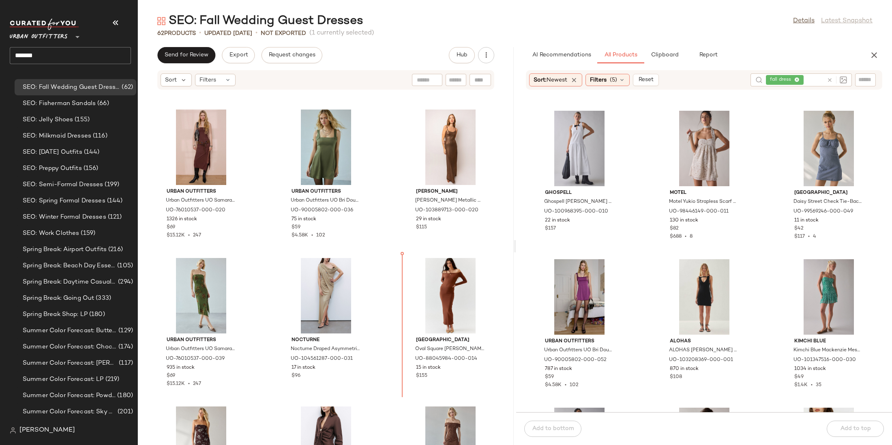
scroll to position [447, 0]
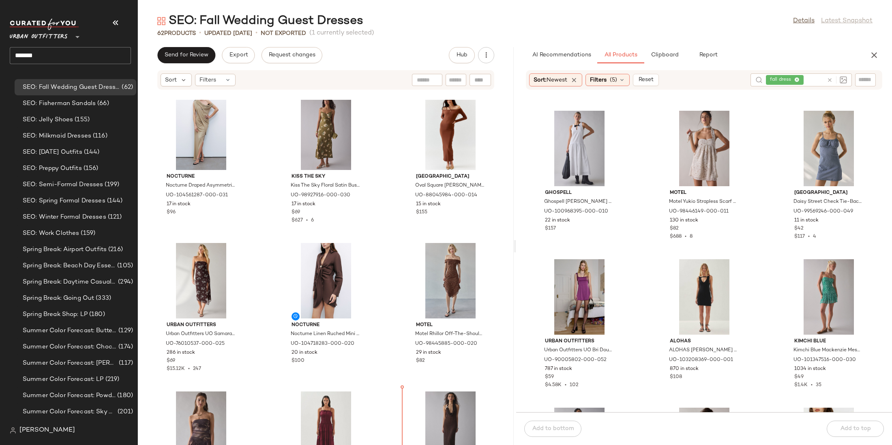
scroll to position [611, 0]
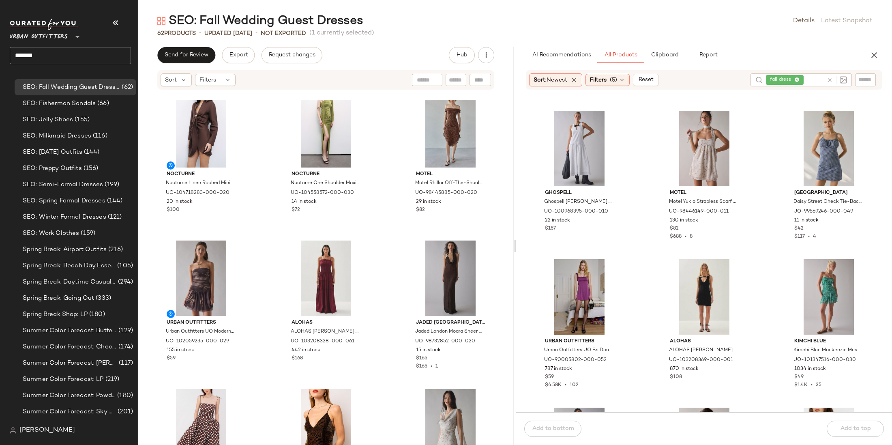
scroll to position [766, 0]
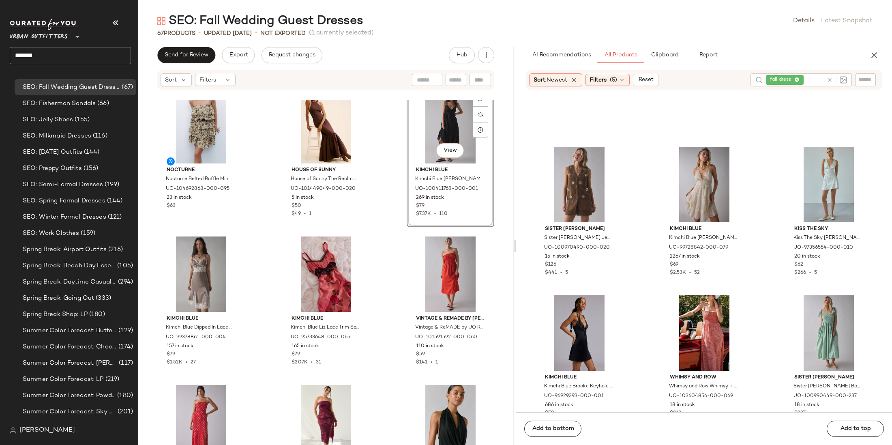
scroll to position [11853, 0]
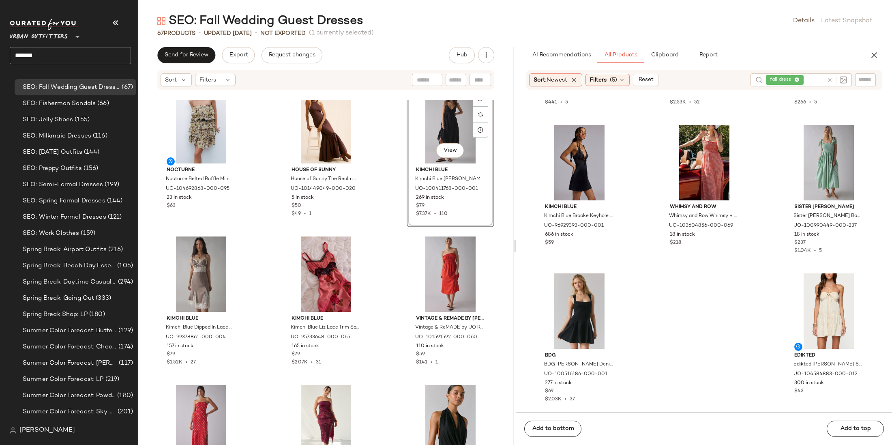
click at [612, 79] on icon at bounding box center [829, 80] width 6 height 6
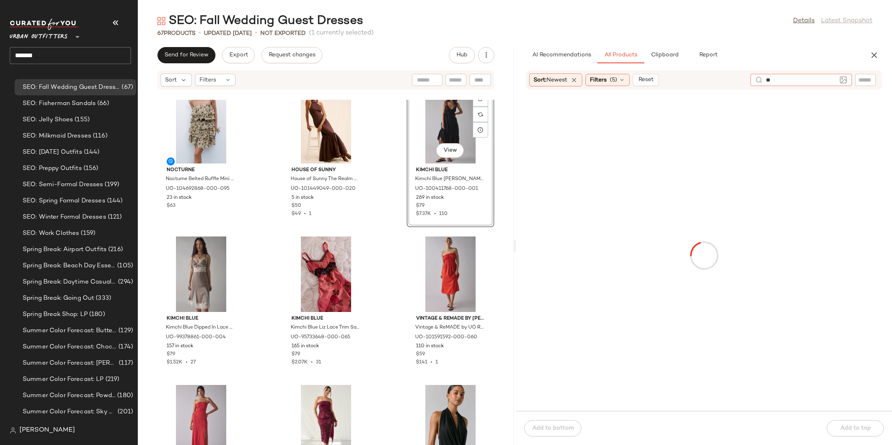
type input "*"
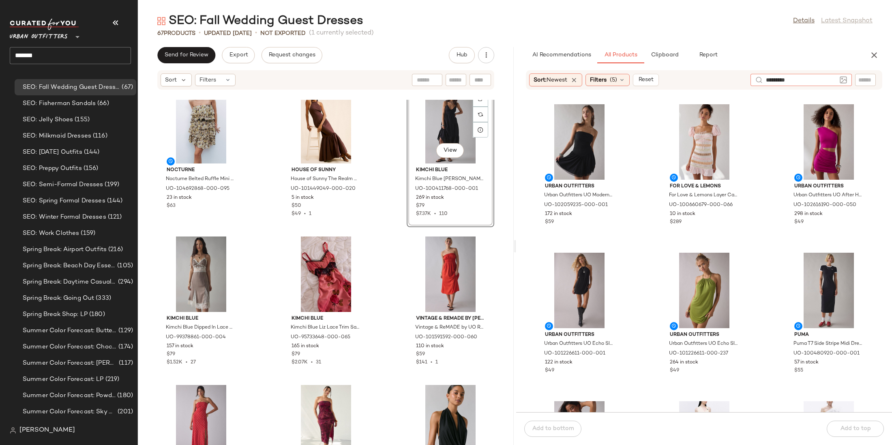
type input "**********"
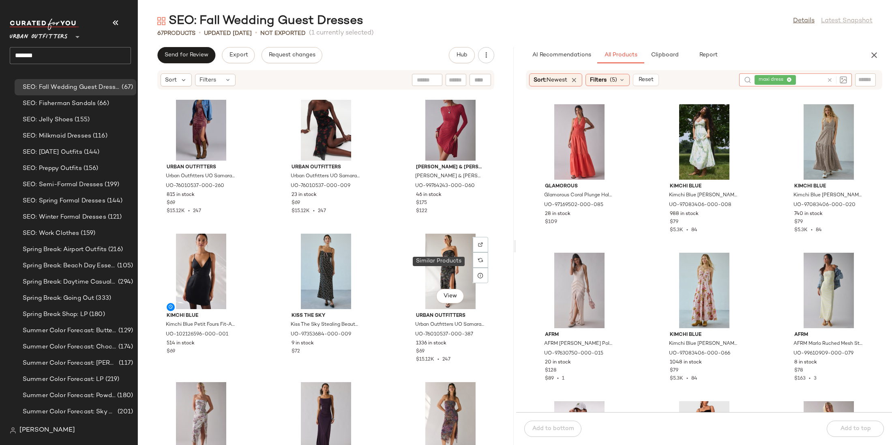
scroll to position [1882, 0]
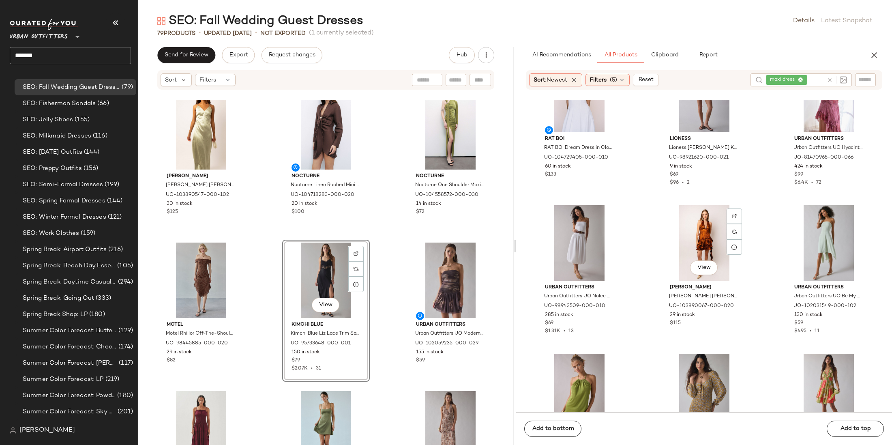
scroll to position [5015, 0]
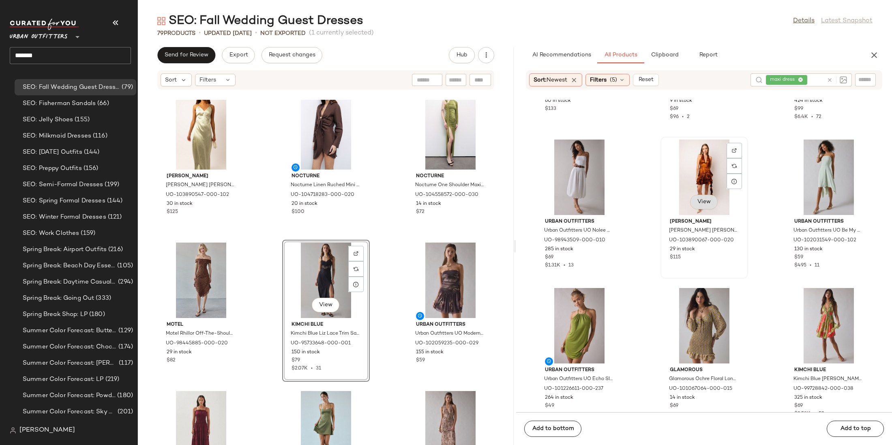
click at [612, 199] on span "View" at bounding box center [704, 202] width 14 height 6
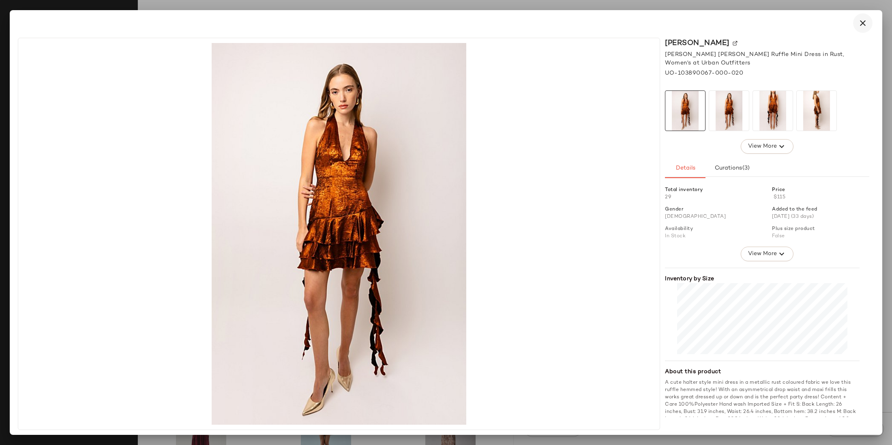
click at [612, 24] on button "button" at bounding box center [862, 22] width 19 height 19
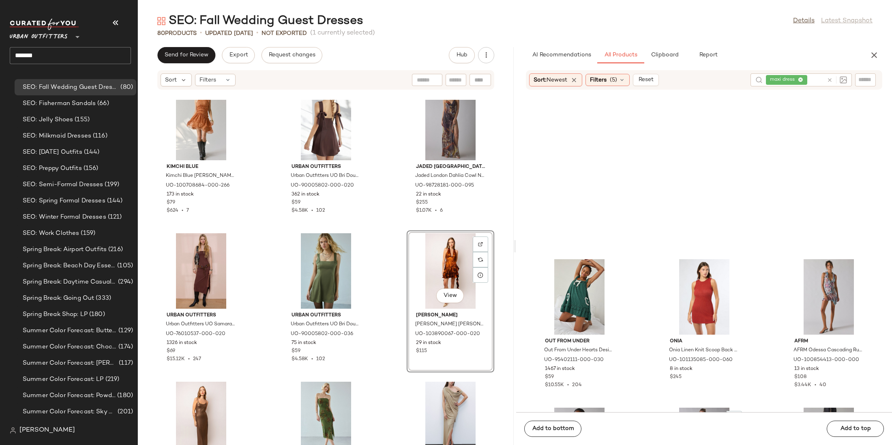
scroll to position [6266, 0]
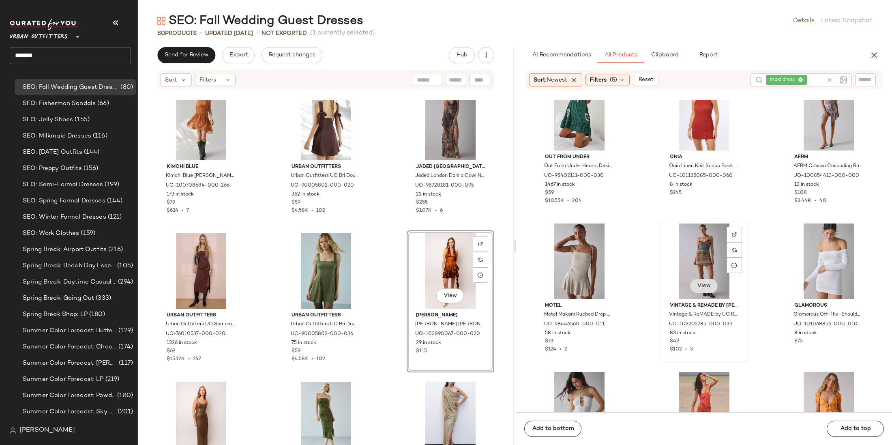
click at [612, 286] on span "View" at bounding box center [704, 286] width 14 height 6
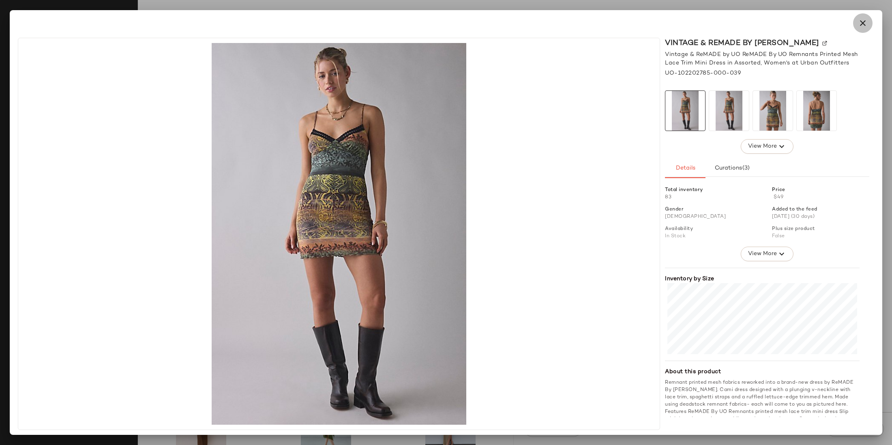
click at [612, 25] on icon "button" at bounding box center [863, 23] width 10 height 10
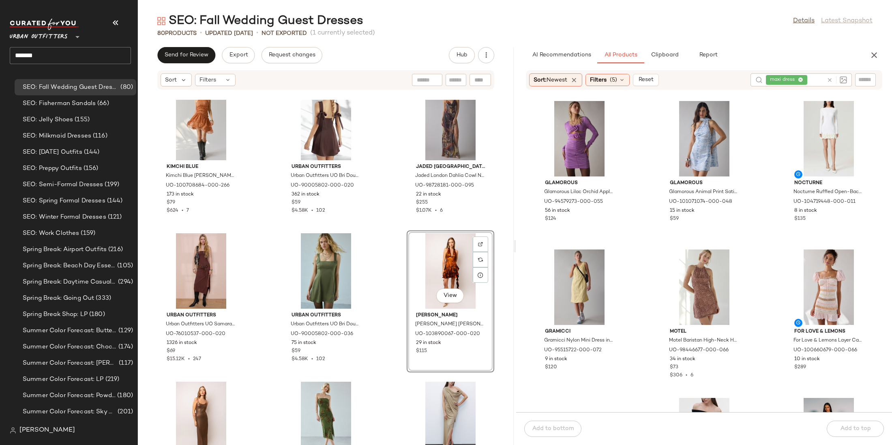
scroll to position [8375, 0]
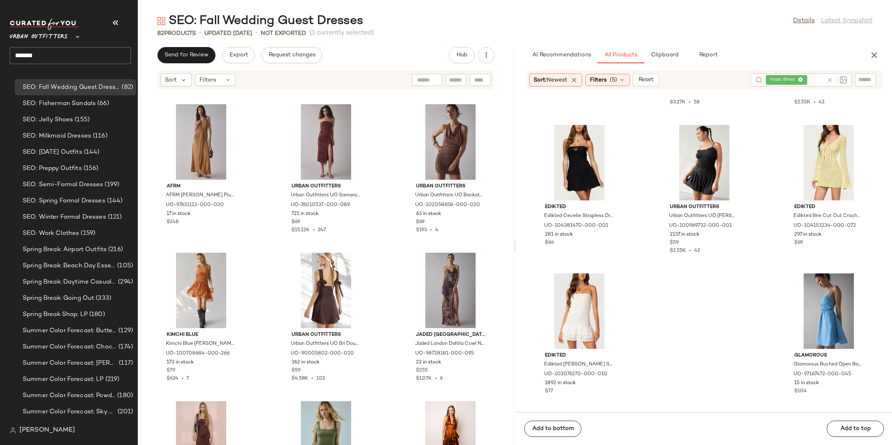
drag, startPoint x: 587, startPoint y: 223, endPoint x: 288, endPoint y: 1, distance: 372.6
click at [830, 79] on icon at bounding box center [829, 80] width 6 height 6
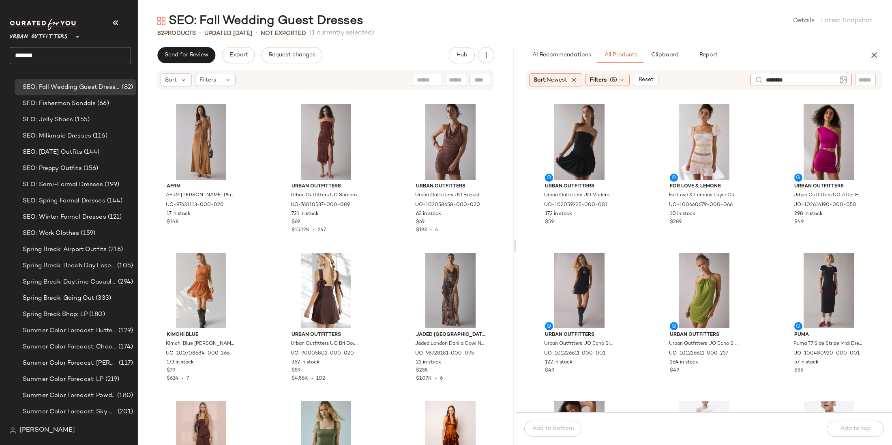
type input "*********"
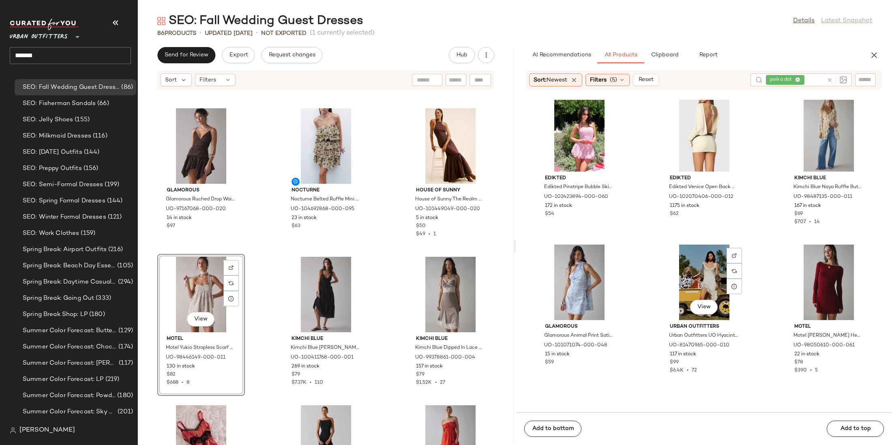
scroll to position [1468, 0]
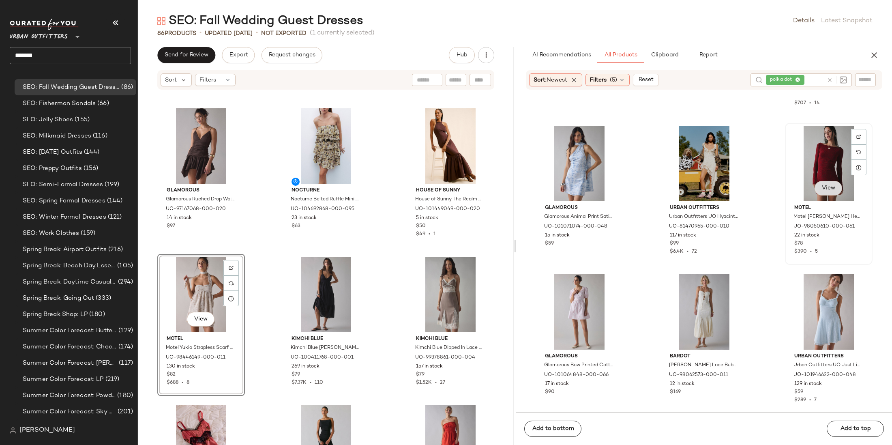
click at [822, 193] on button "View" at bounding box center [828, 188] width 28 height 15
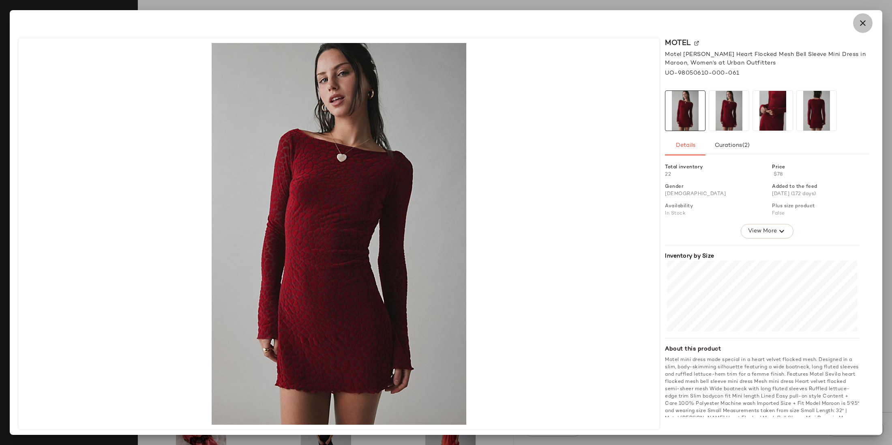
click at [856, 21] on button "button" at bounding box center [862, 22] width 19 height 19
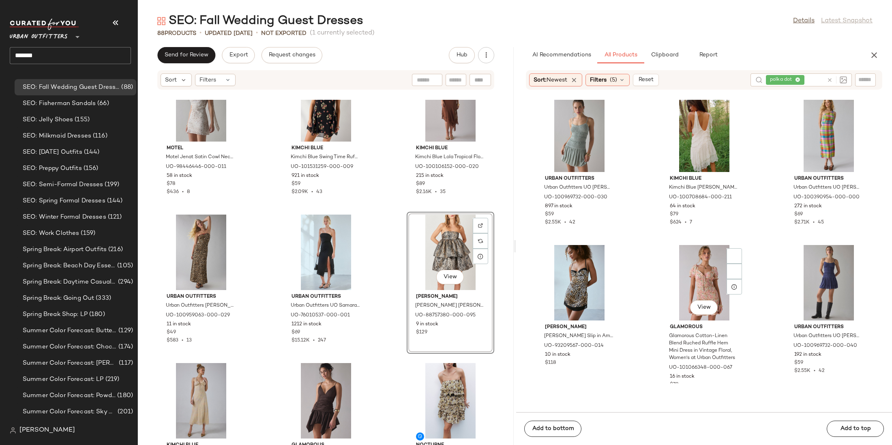
scroll to position [4677, 0]
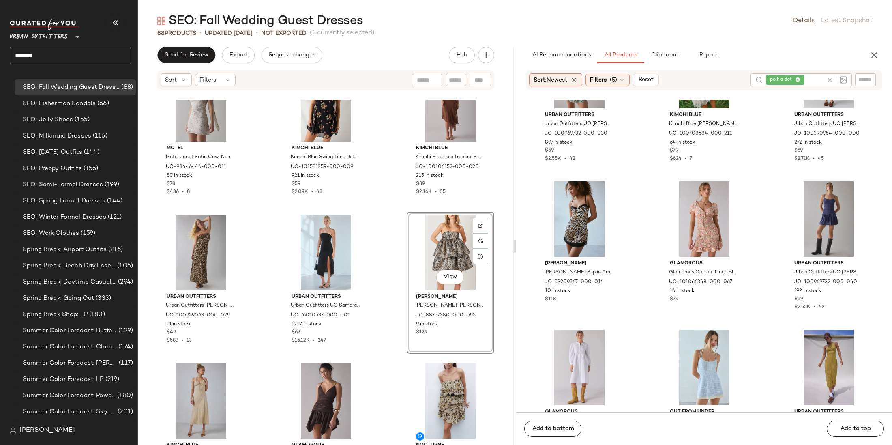
click at [827, 77] on icon at bounding box center [829, 80] width 6 height 6
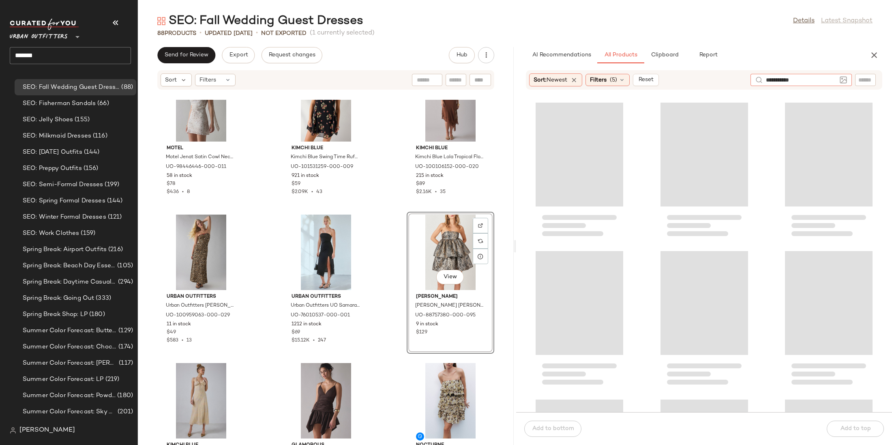
type input "**********"
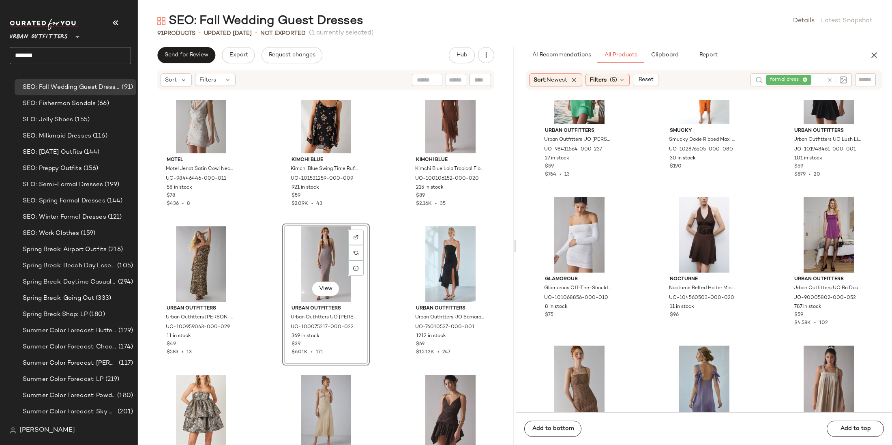
scroll to position [4618, 0]
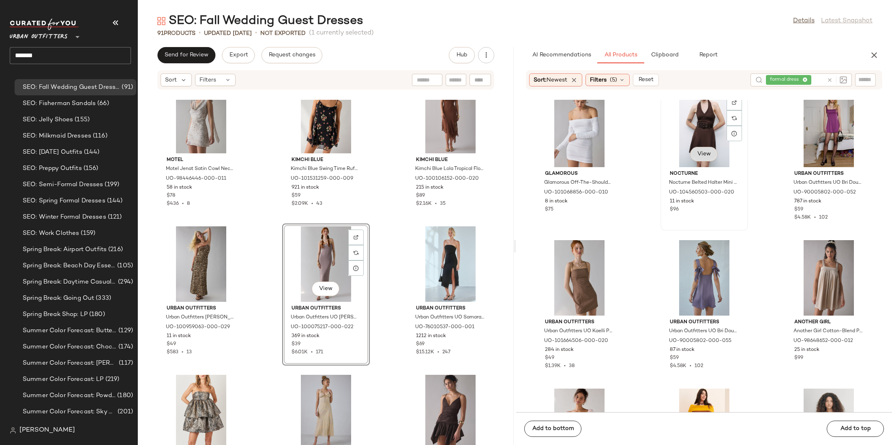
click at [693, 150] on button "View" at bounding box center [704, 154] width 28 height 15
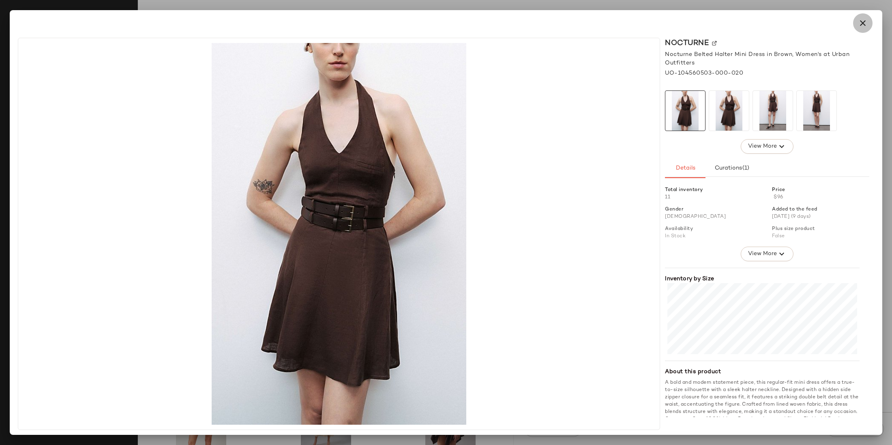
click at [858, 28] on icon "button" at bounding box center [863, 23] width 10 height 10
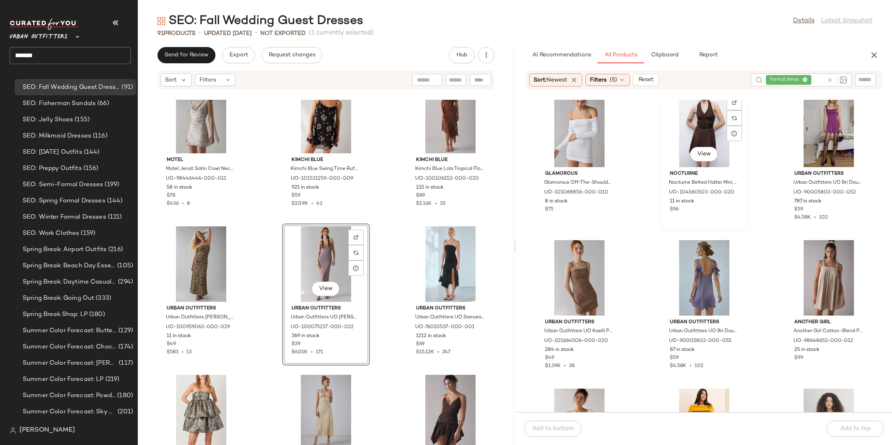
click at [689, 116] on div "View" at bounding box center [704, 129] width 82 height 75
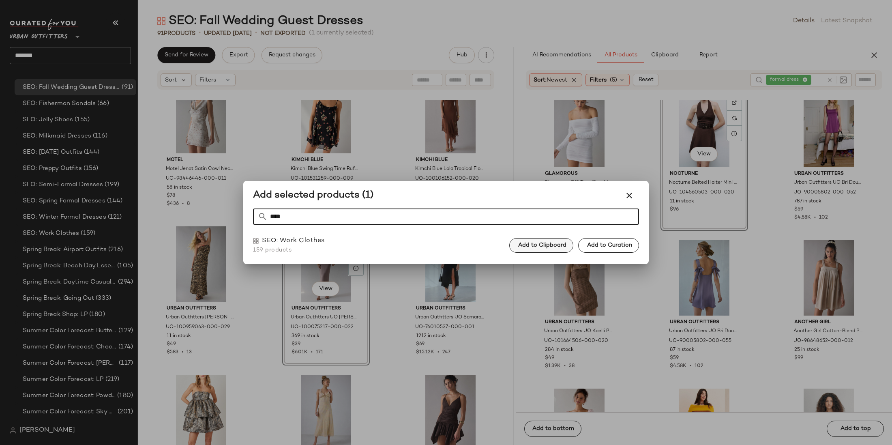
type input "****"
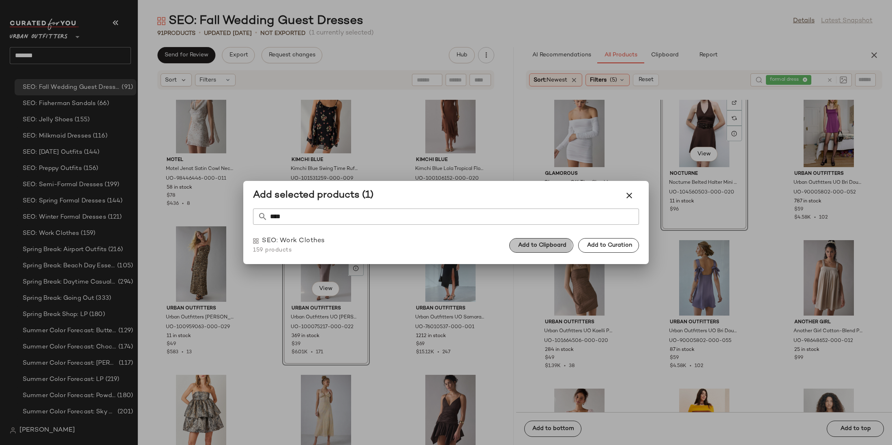
click at [547, 248] on span "Add to Clipboard" at bounding box center [542, 245] width 49 height 6
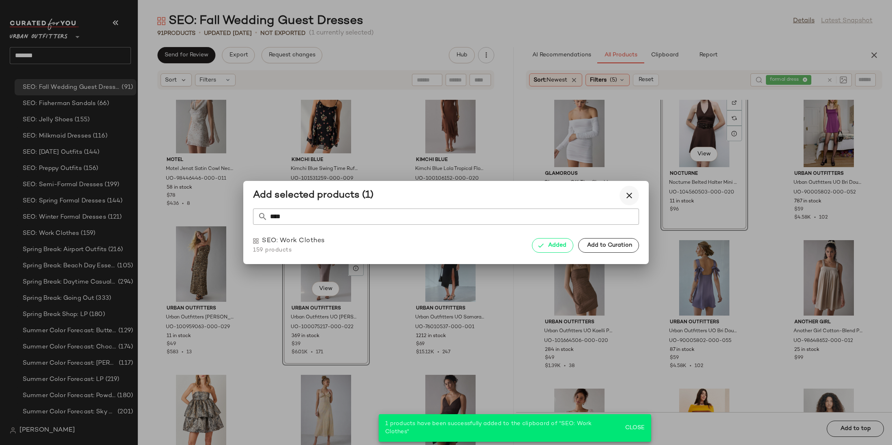
click at [630, 197] on icon "button" at bounding box center [629, 195] width 10 height 10
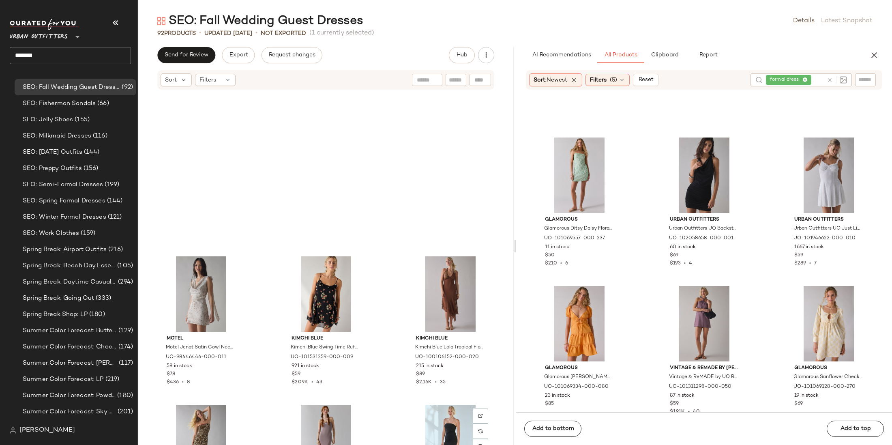
scroll to position [1315, 0]
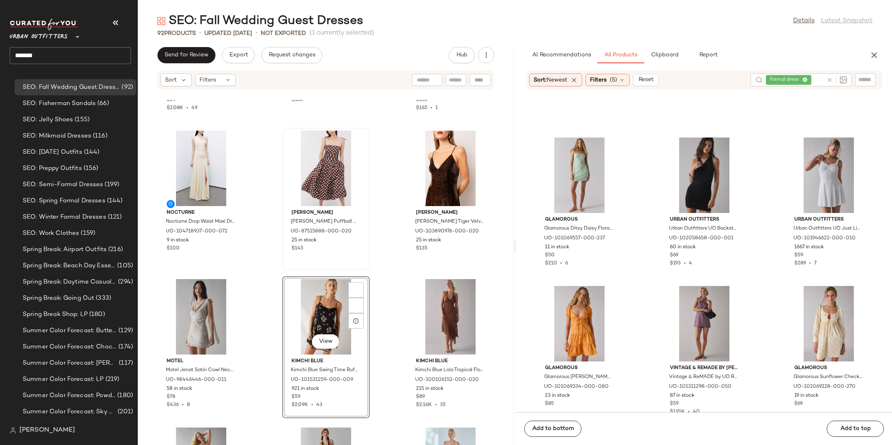
scroll to position [1237, 0]
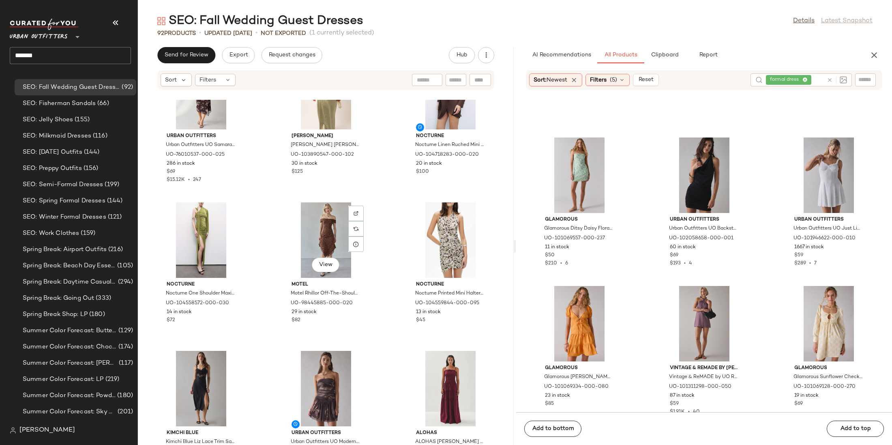
scroll to position [916, 0]
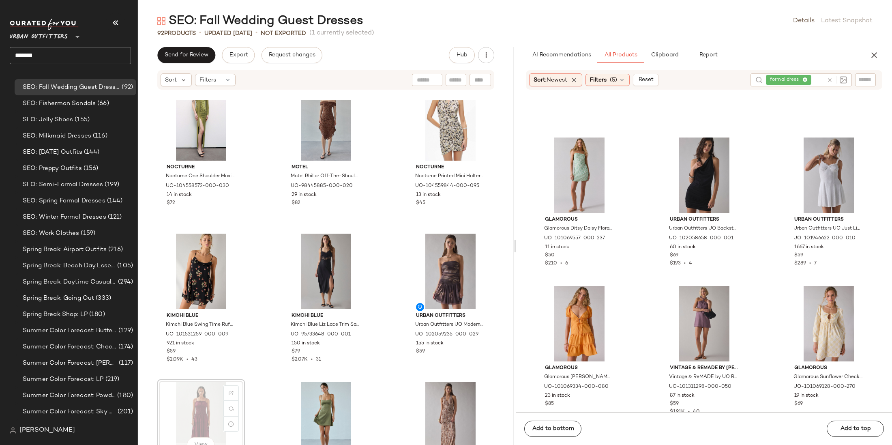
scroll to position [916, 0]
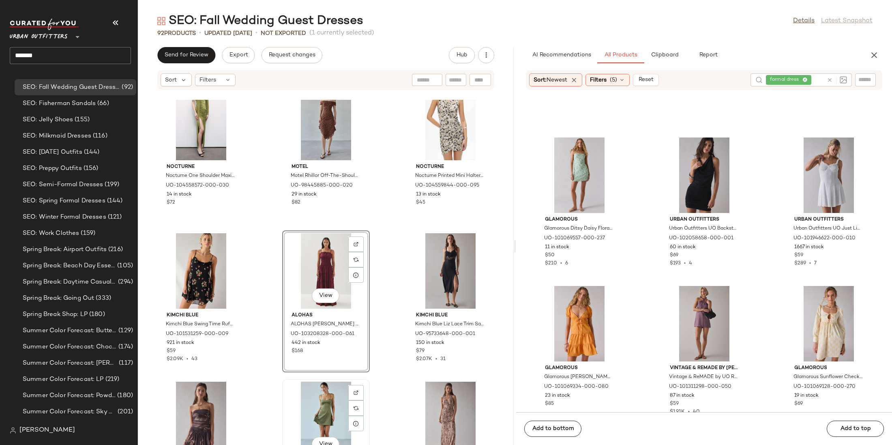
scroll to position [917, 0]
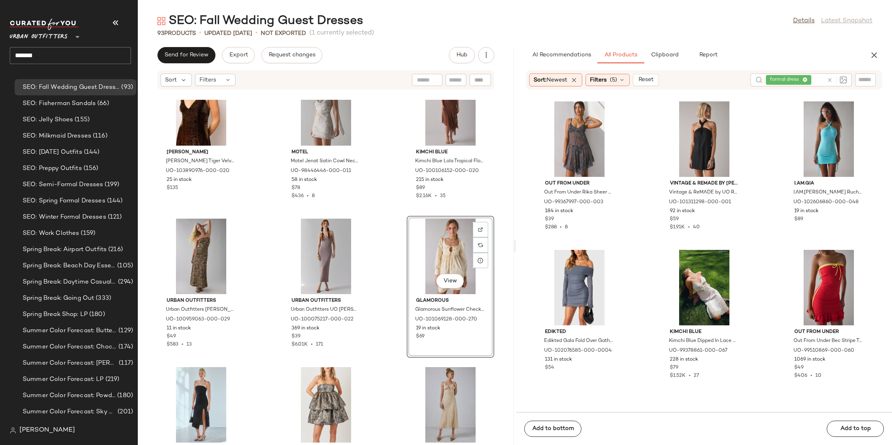
scroll to position [10280, 0]
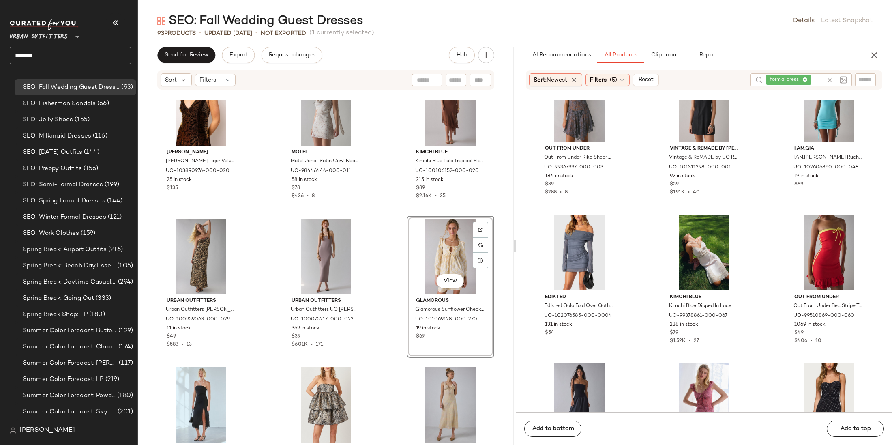
drag, startPoint x: 818, startPoint y: 161, endPoint x: 198, endPoint y: 3, distance: 639.7
click at [51, 54] on input "*******" at bounding box center [70, 55] width 121 height 17
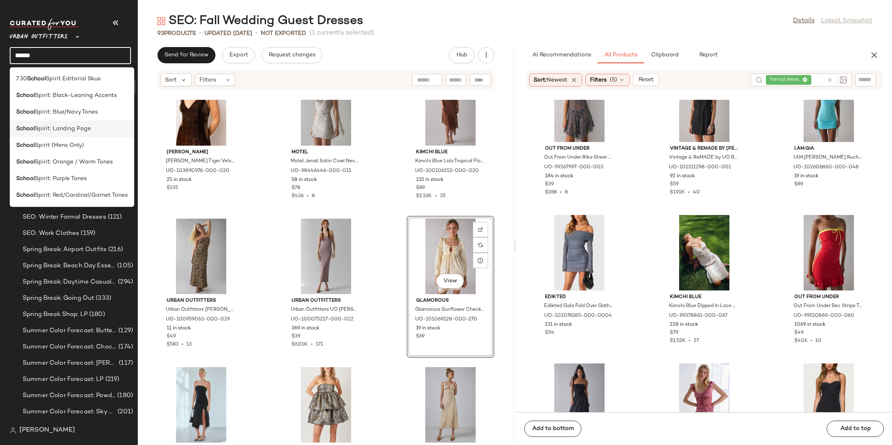
type input "******"
click at [46, 154] on div "School Spirit: Landing Page" at bounding box center [72, 162] width 124 height 17
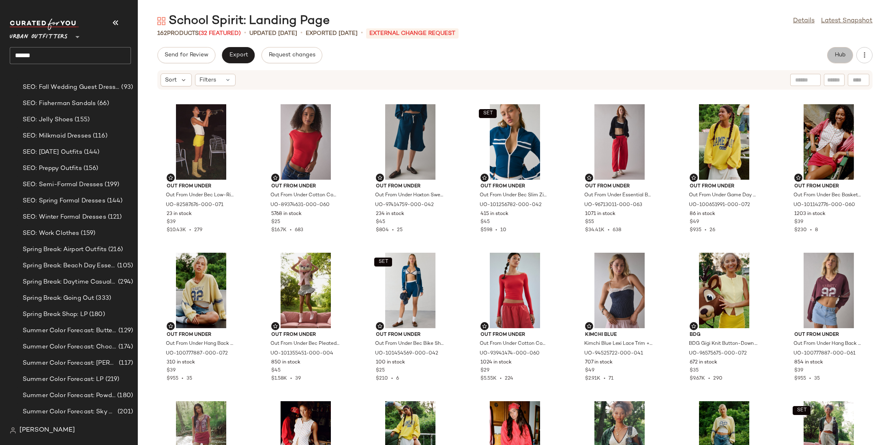
click at [839, 54] on span "Hub" at bounding box center [839, 55] width 11 height 6
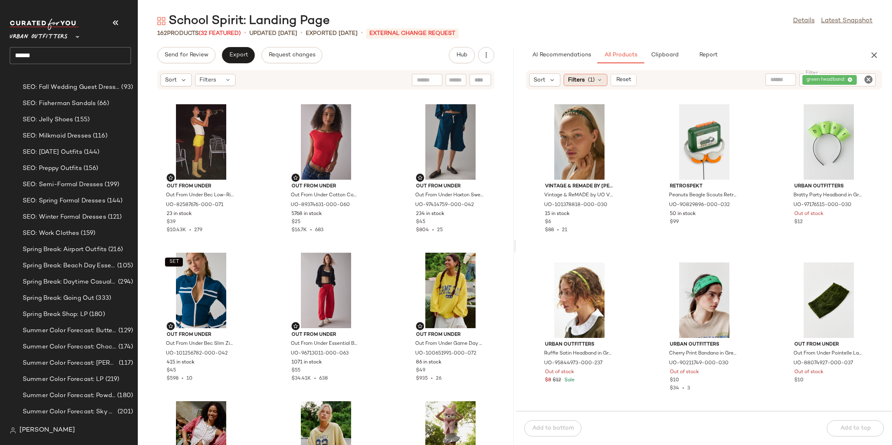
click at [597, 79] on icon at bounding box center [599, 80] width 6 height 6
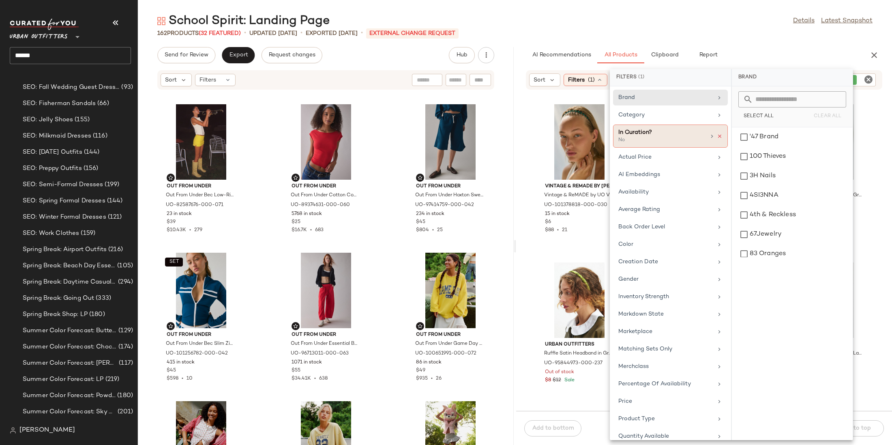
click at [717, 133] on icon at bounding box center [720, 136] width 6 height 6
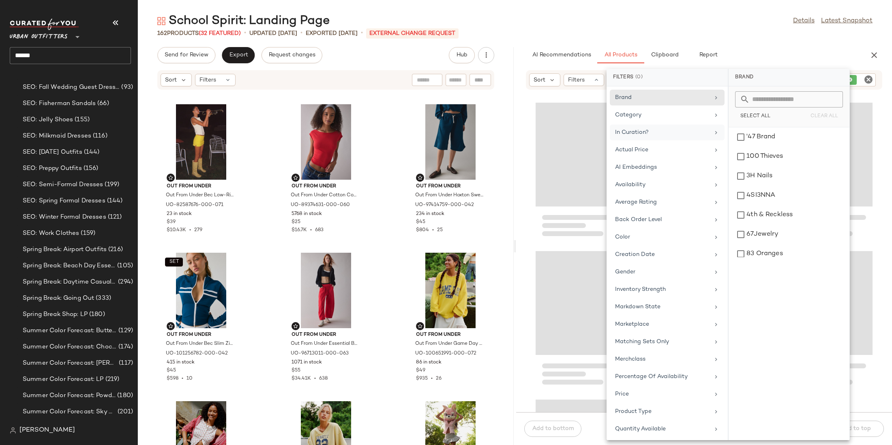
click at [800, 39] on div "School Spirit: Landing Page Details Latest Snapshot 162 Products (32 Featured) …" at bounding box center [515, 229] width 754 height 432
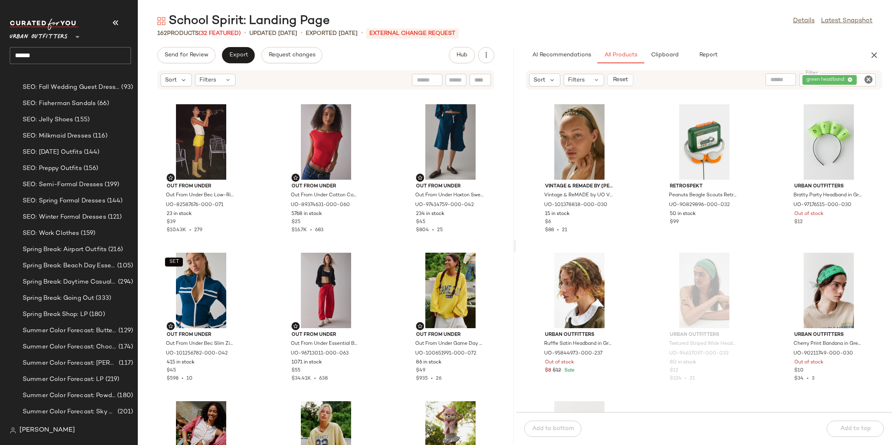
click at [867, 79] on icon "Clear Filter" at bounding box center [868, 80] width 10 height 10
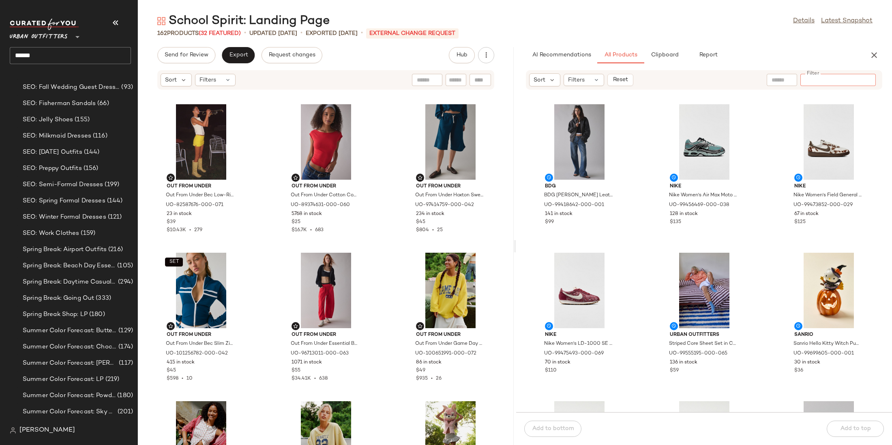
paste input "*********"
type input "*********"
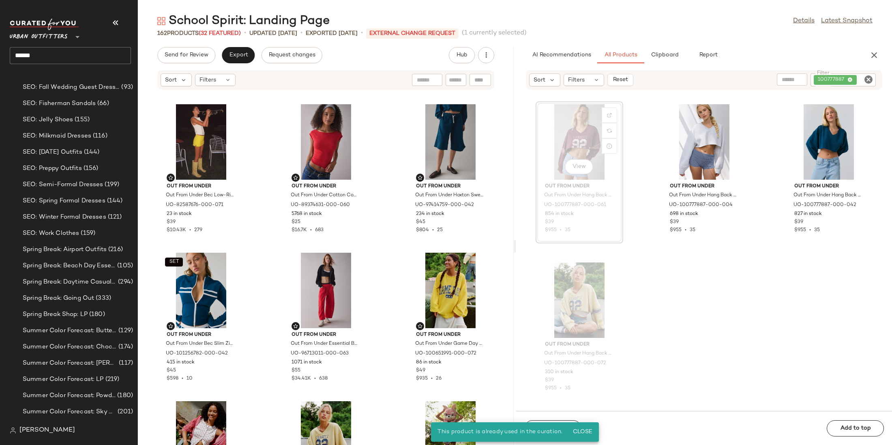
click at [586, 118] on div "View" at bounding box center [579, 141] width 82 height 75
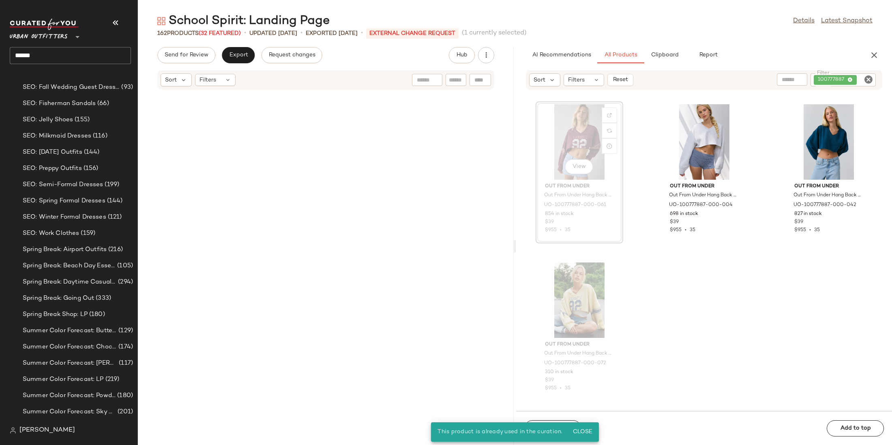
scroll to position [452, 0]
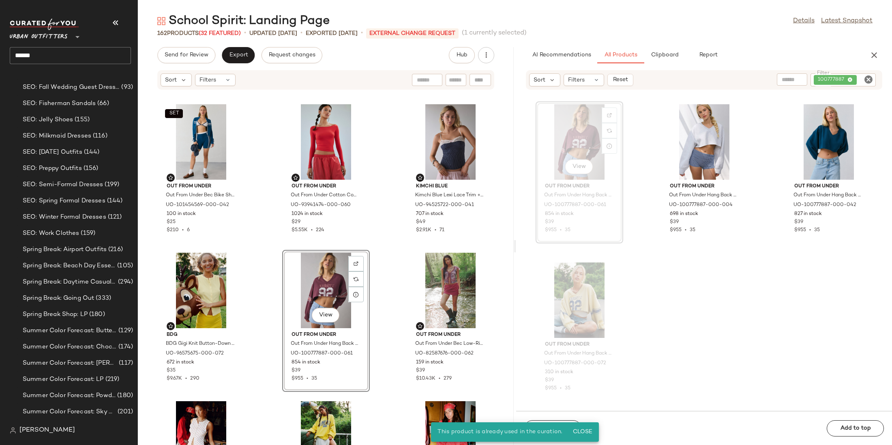
click at [368, 289] on div "SET Out From Under Out From Under Bec Bike Short in Dark Blue, Women's at Urban…" at bounding box center [326, 272] width 376 height 345
click at [317, 286] on div "View" at bounding box center [326, 290] width 82 height 75
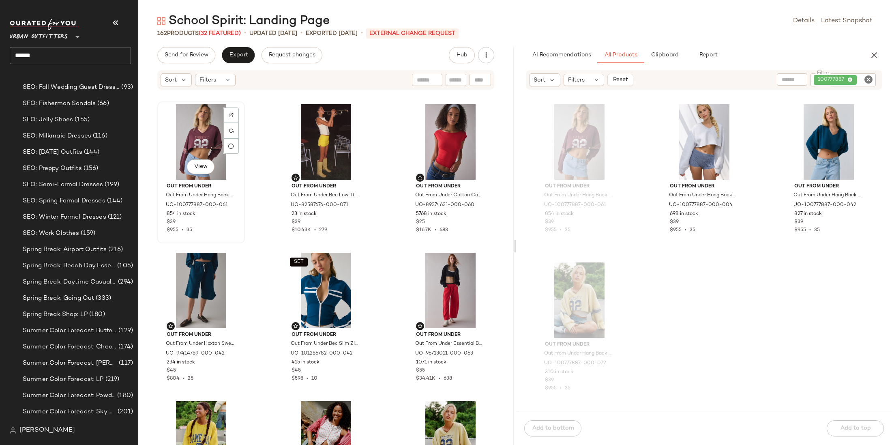
click at [198, 140] on div "View" at bounding box center [201, 141] width 82 height 75
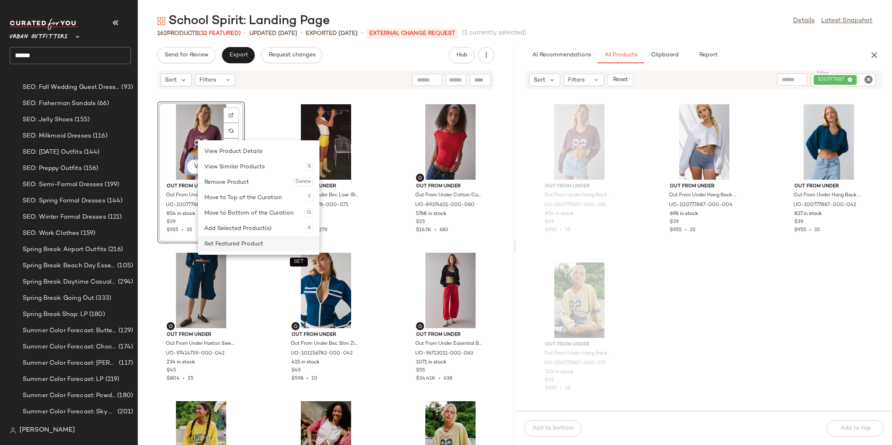
click at [235, 242] on div "Set Featured Product" at bounding box center [258, 243] width 109 height 15
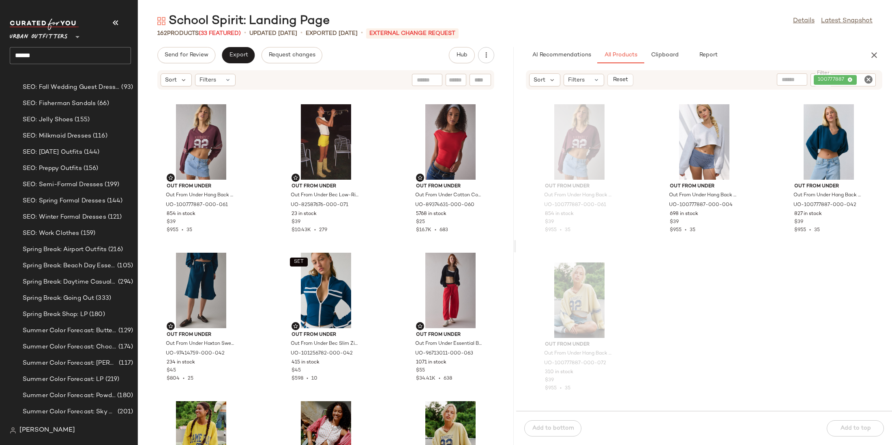
click at [867, 79] on icon "Clear Filter" at bounding box center [868, 80] width 10 height 10
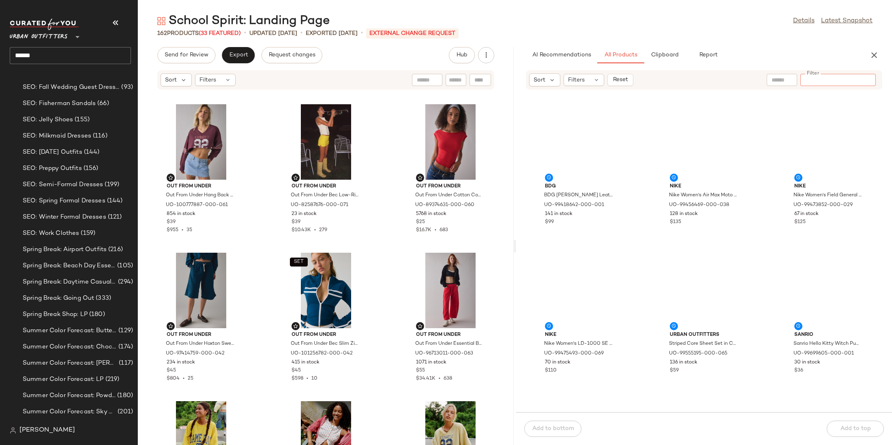
paste input "*********"
type input "*********"
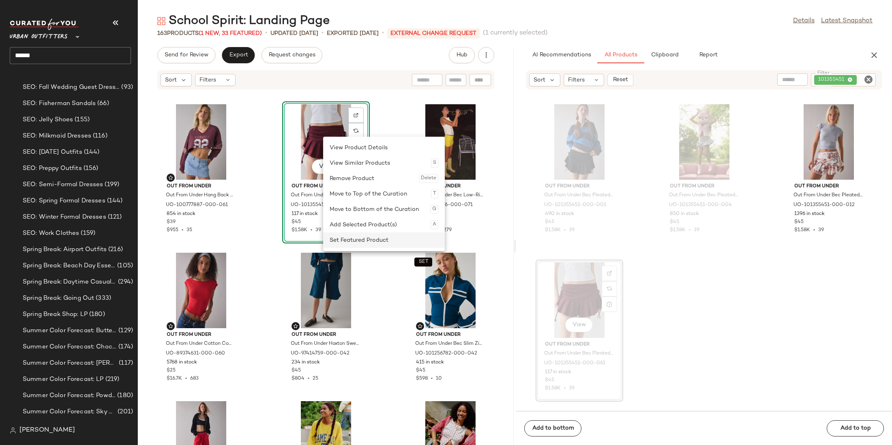
click at [338, 238] on div "Set Featured Product" at bounding box center [384, 239] width 109 height 15
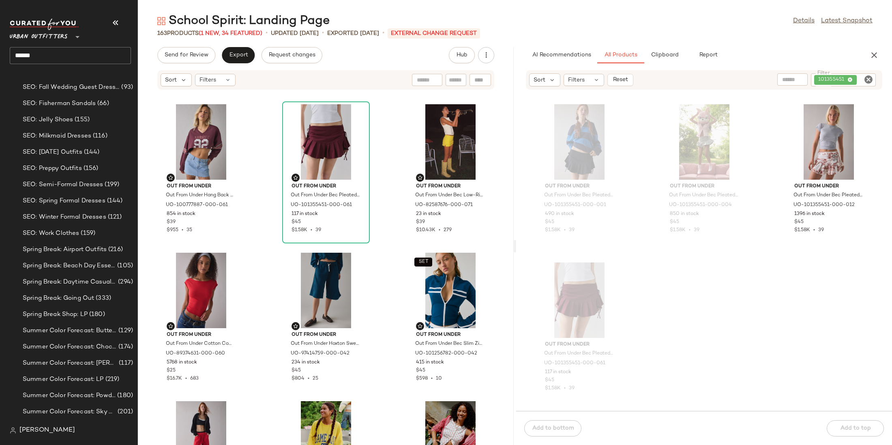
click at [869, 79] on icon "Clear Filter" at bounding box center [868, 80] width 10 height 10
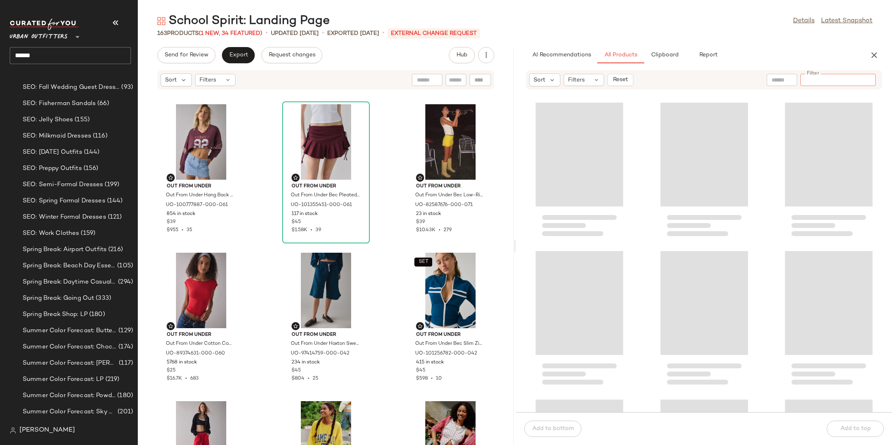
paste input "*********"
type input "*********"
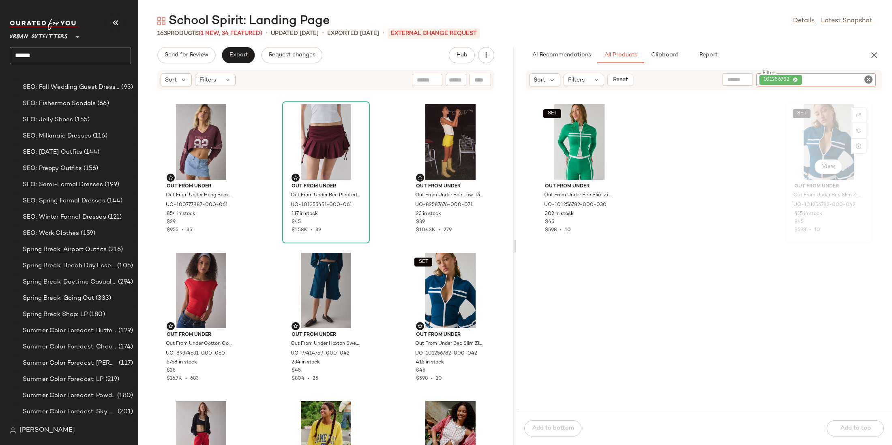
click at [835, 132] on div "SET View" at bounding box center [829, 141] width 82 height 75
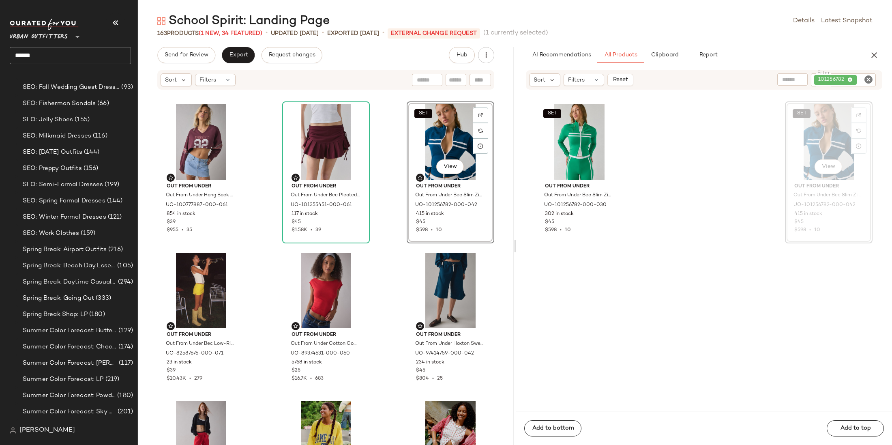
click at [868, 77] on icon "Clear Filter" at bounding box center [868, 80] width 10 height 10
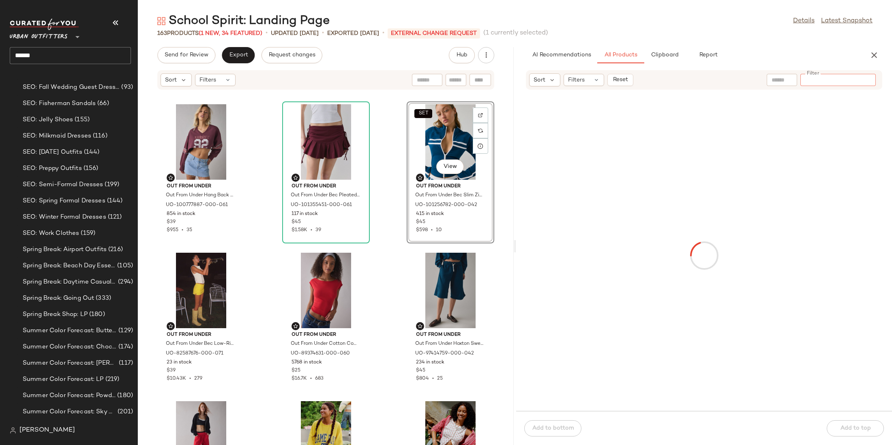
paste input "*********"
type input "*********"
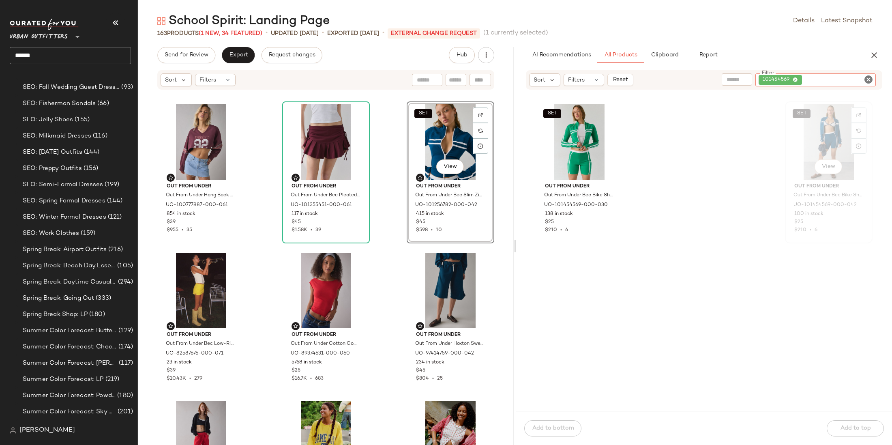
click at [807, 141] on div "SET View" at bounding box center [829, 141] width 82 height 75
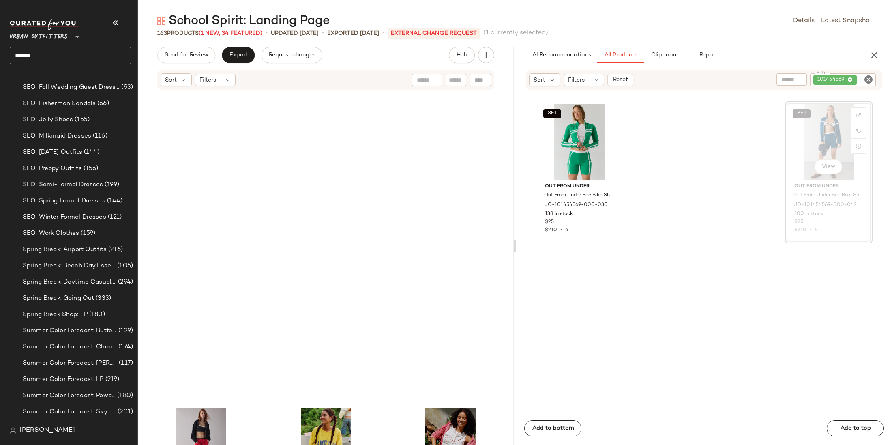
scroll to position [303, 0]
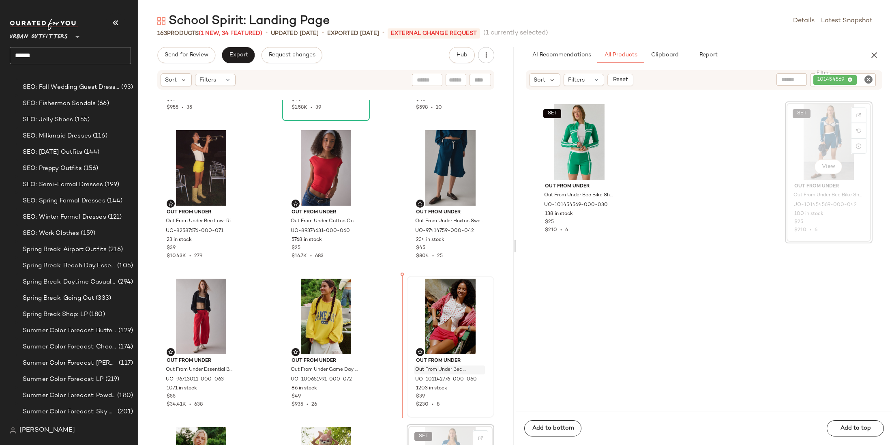
scroll to position [111, 0]
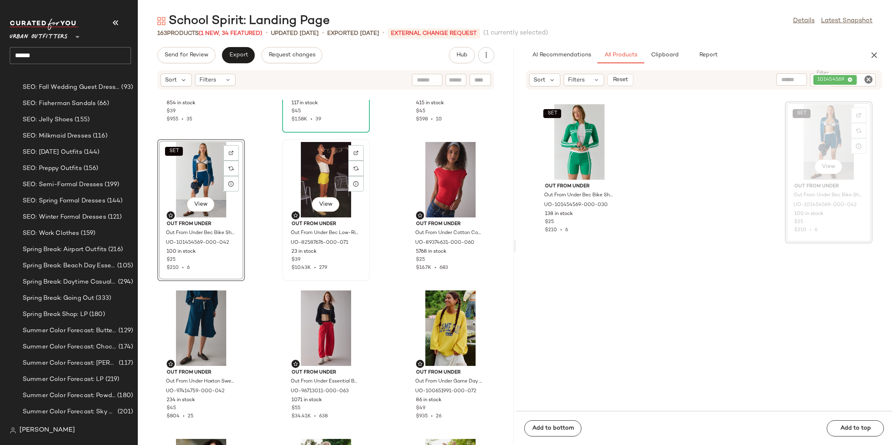
scroll to position [21, 0]
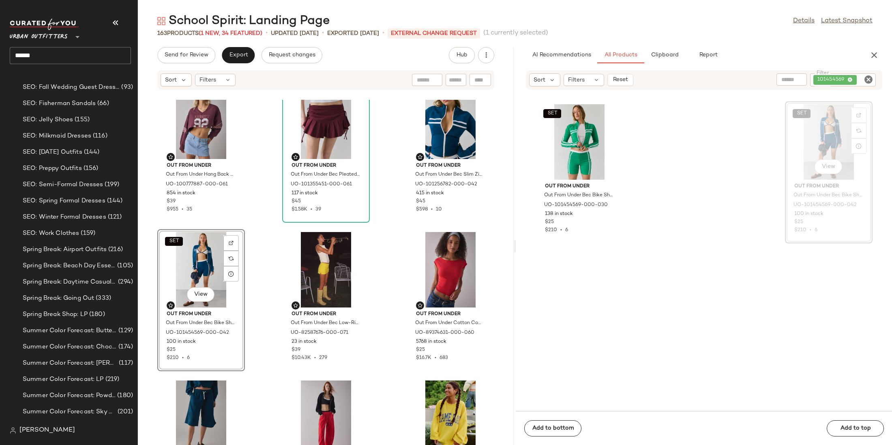
click at [263, 284] on div "Out From Under Out From Under Hang Back V-Neck Long Sleeve Cropped Pullover in …" at bounding box center [326, 272] width 376 height 345
click at [868, 79] on icon "Clear Filter" at bounding box center [868, 80] width 10 height 10
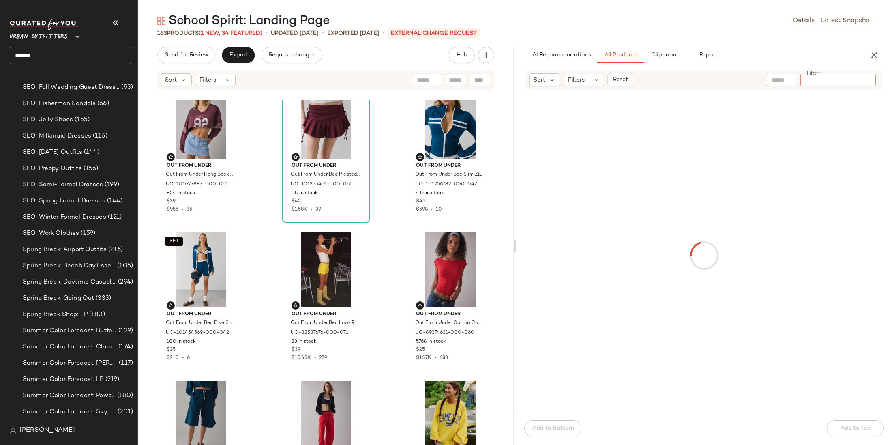
paste input "********"
type input "********"
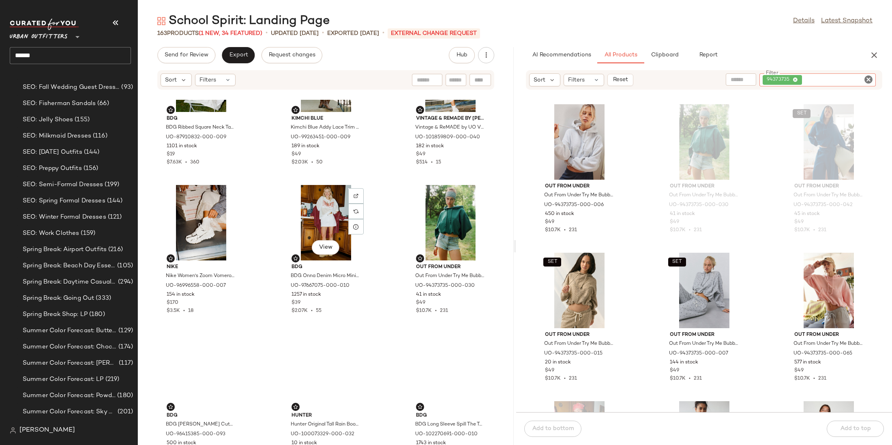
scroll to position [1283, 0]
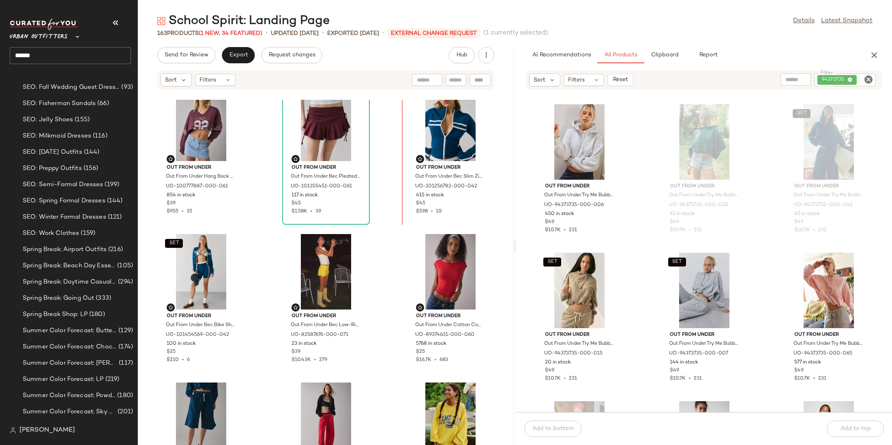
scroll to position [4, 0]
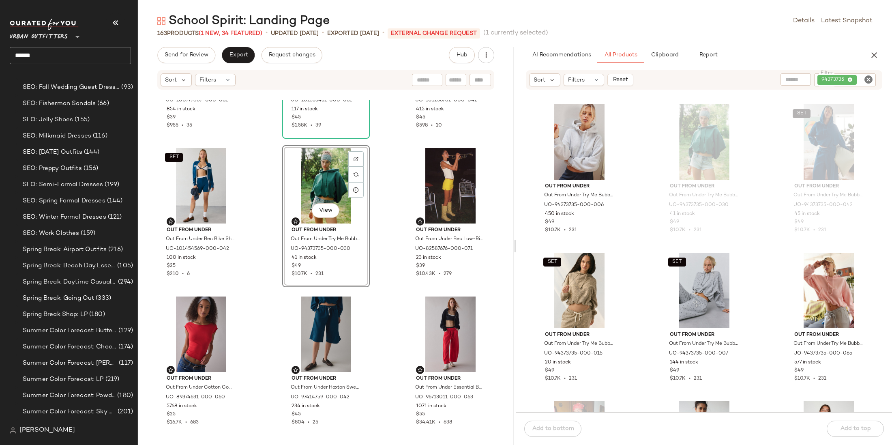
scroll to position [81, 0]
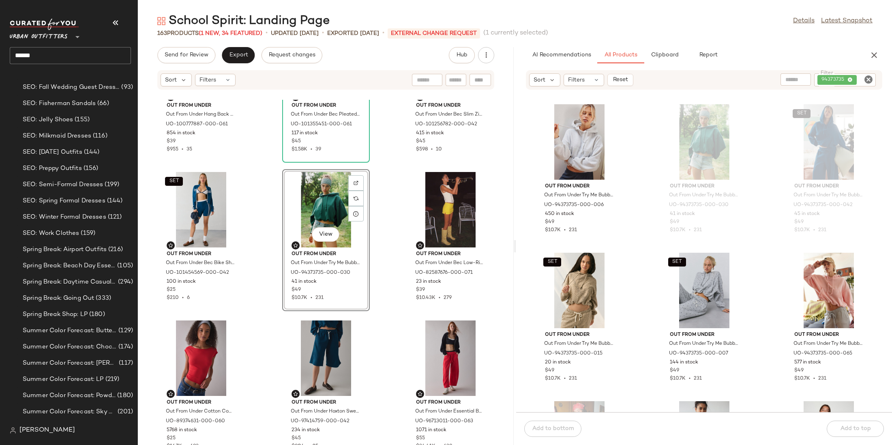
click at [864, 79] on icon "Clear Filter" at bounding box center [868, 80] width 10 height 10
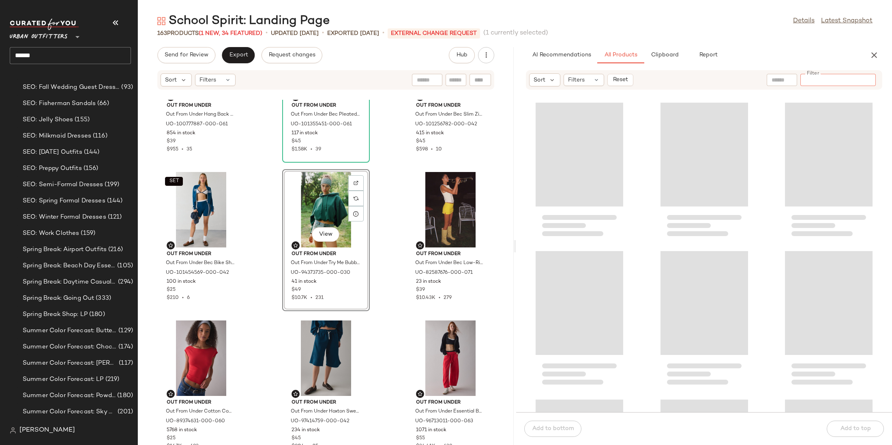
paste input "*********"
type input "*********"
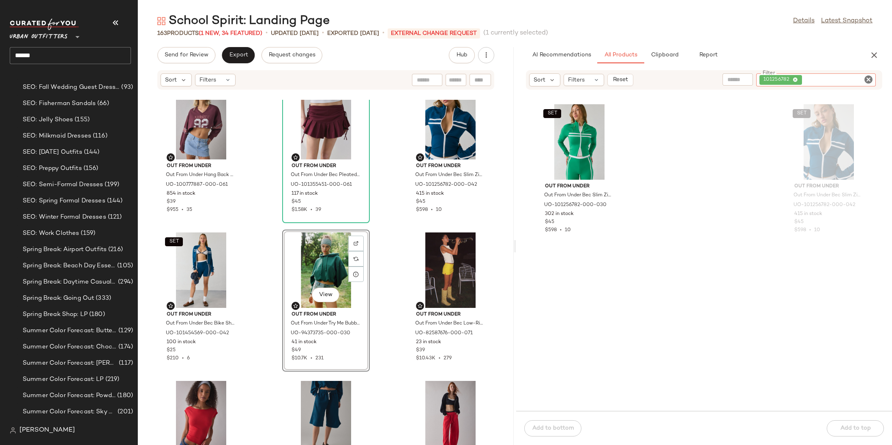
scroll to position [5, 0]
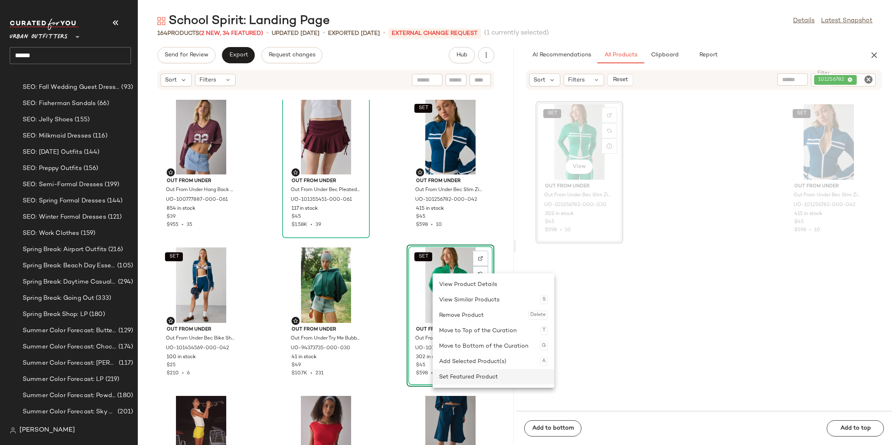
click at [457, 381] on div "Set Featured Product" at bounding box center [493, 376] width 109 height 15
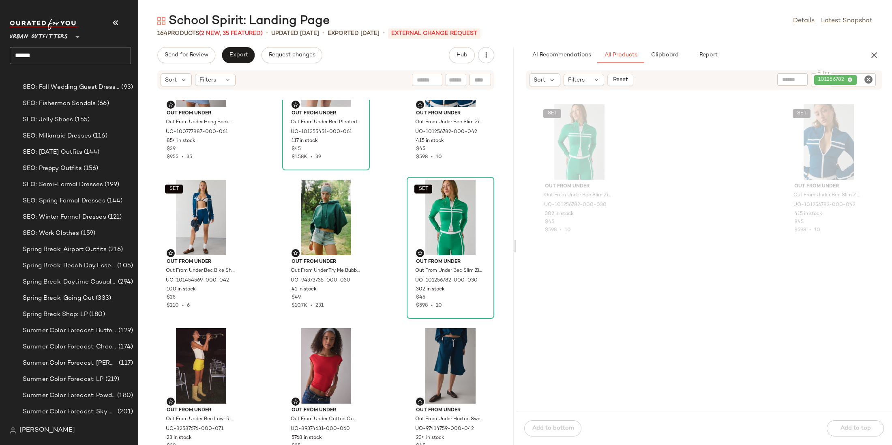
scroll to position [119, 0]
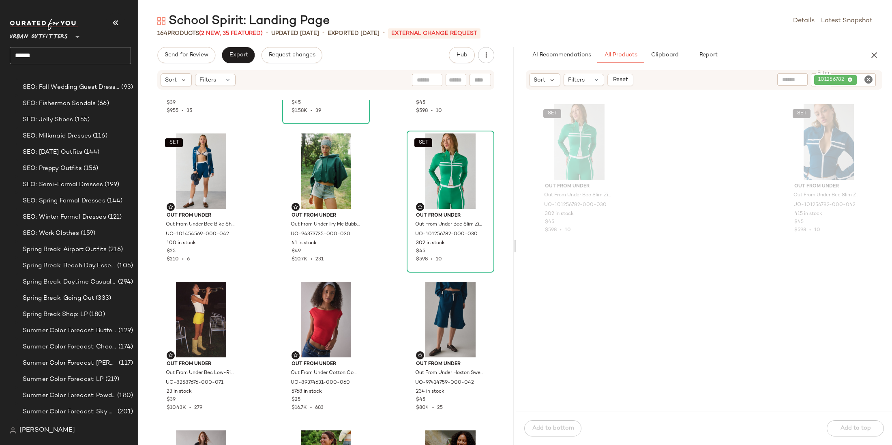
drag, startPoint x: 867, startPoint y: 80, endPoint x: 817, endPoint y: 81, distance: 49.9
click at [867, 81] on icon "Clear Filter" at bounding box center [868, 80] width 10 height 10
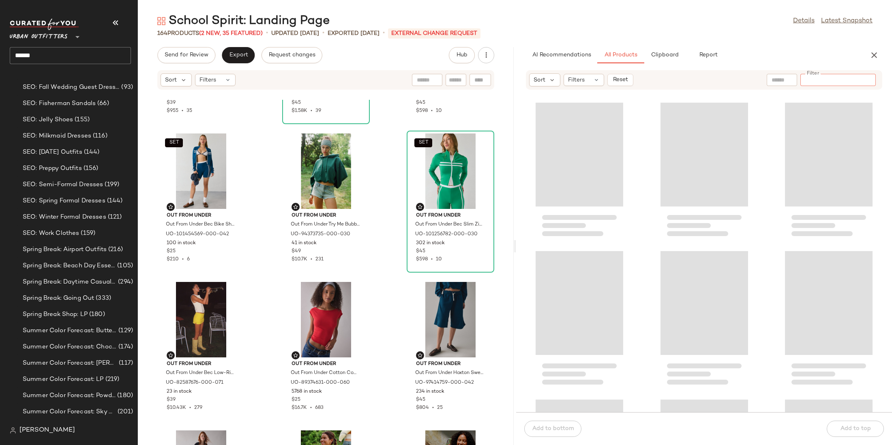
paste input "*********"
type input "*********"
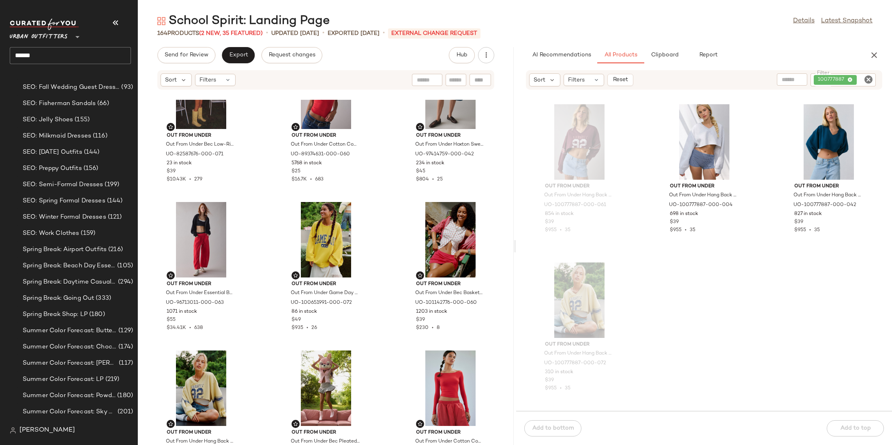
scroll to position [393, 0]
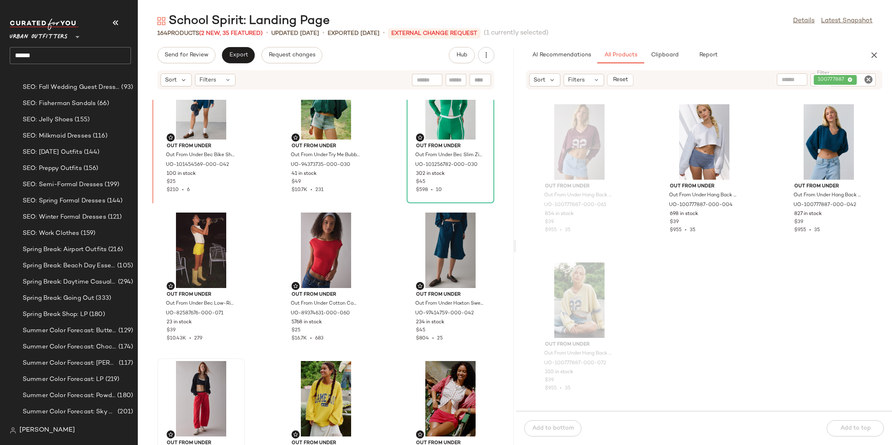
scroll to position [178, 0]
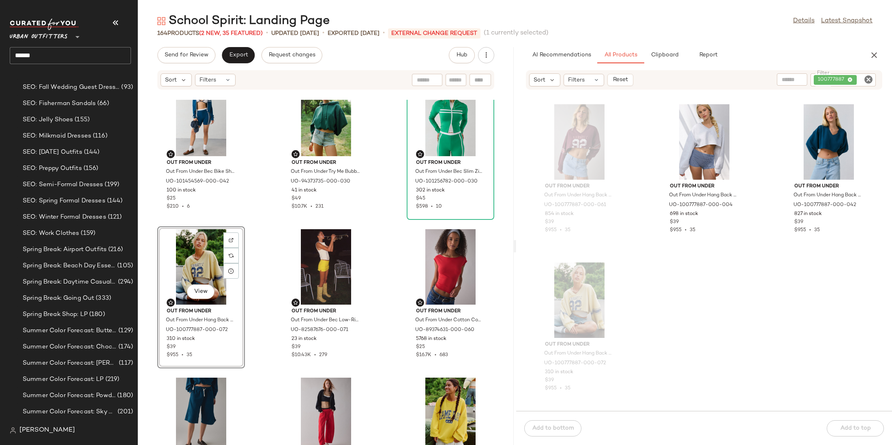
click at [867, 79] on icon "Clear Filter" at bounding box center [868, 80] width 10 height 10
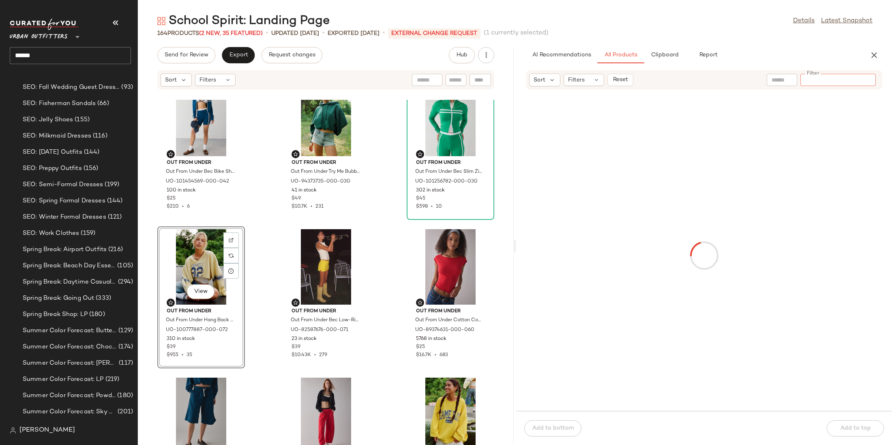
paste input "********"
type input "********"
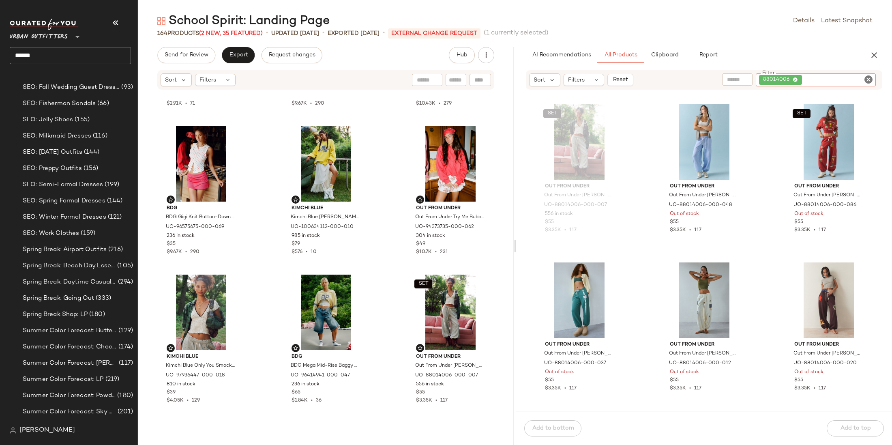
scroll to position [916, 0]
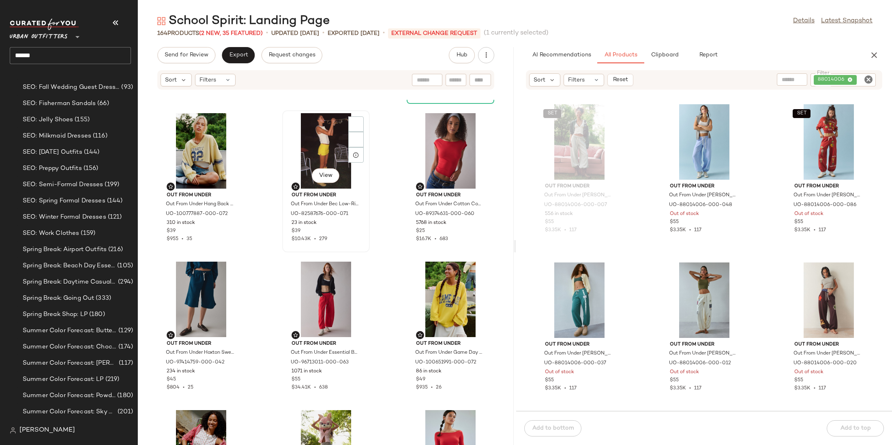
scroll to position [282, 0]
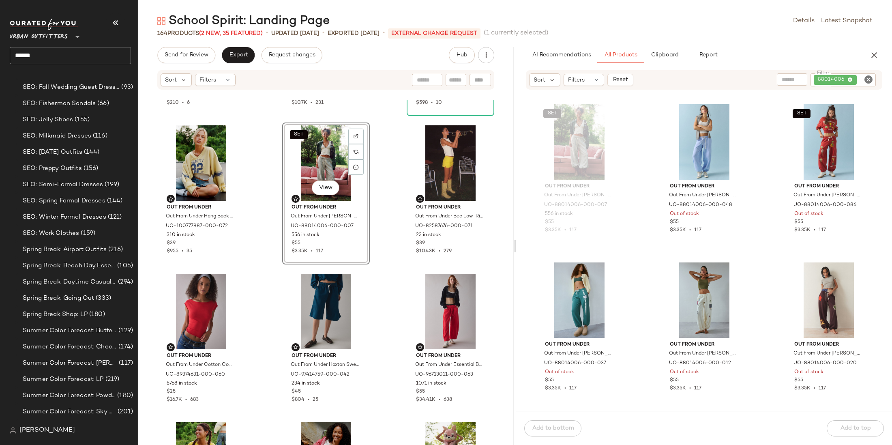
click at [262, 201] on div "SET Out From Under Out From Under Bec Bike Short in Dark Blue, Women's at Urban…" at bounding box center [326, 272] width 376 height 345
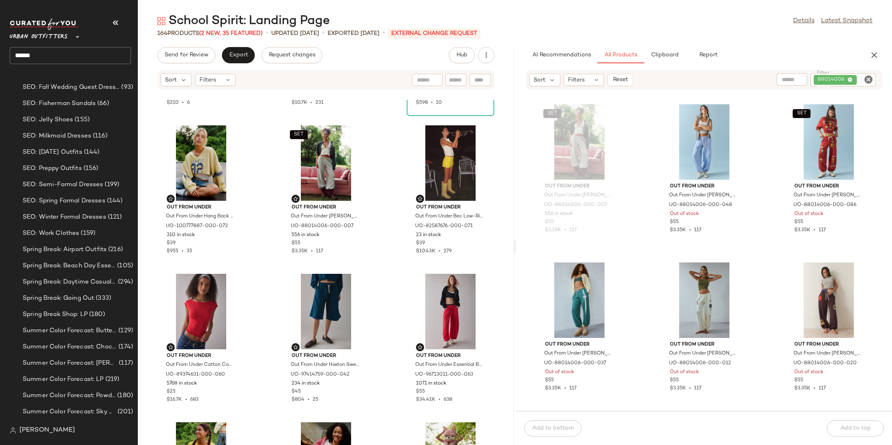
click at [869, 80] on icon "Clear Filter" at bounding box center [868, 80] width 10 height 10
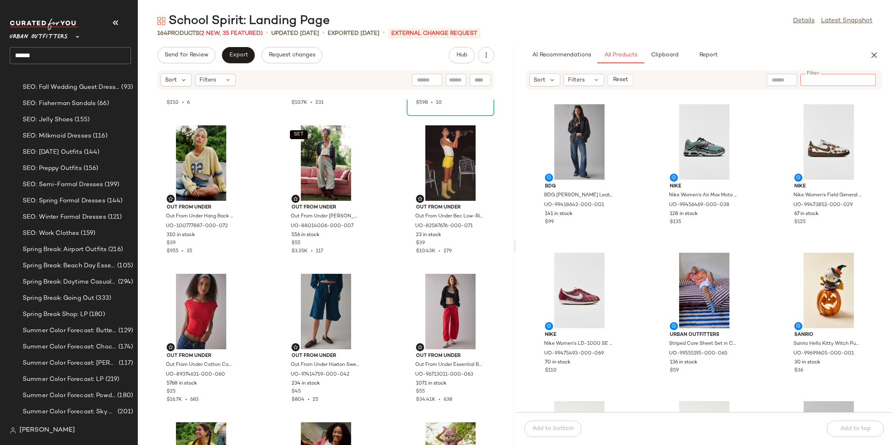
paste input "********"
type input "********"
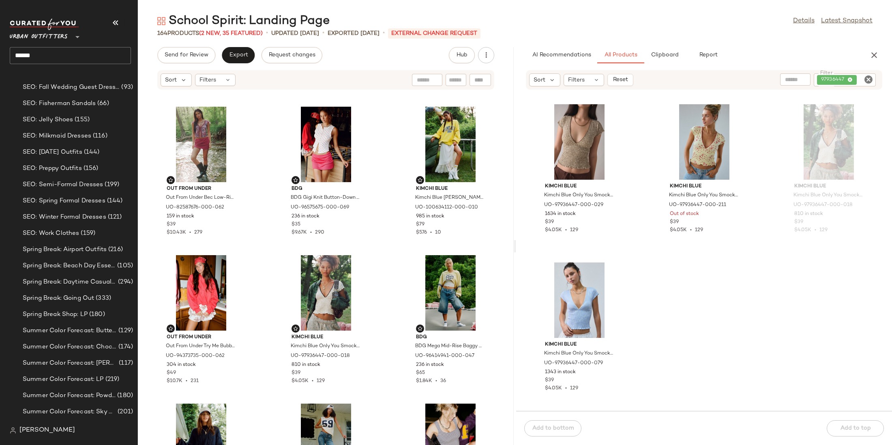
scroll to position [900, 0]
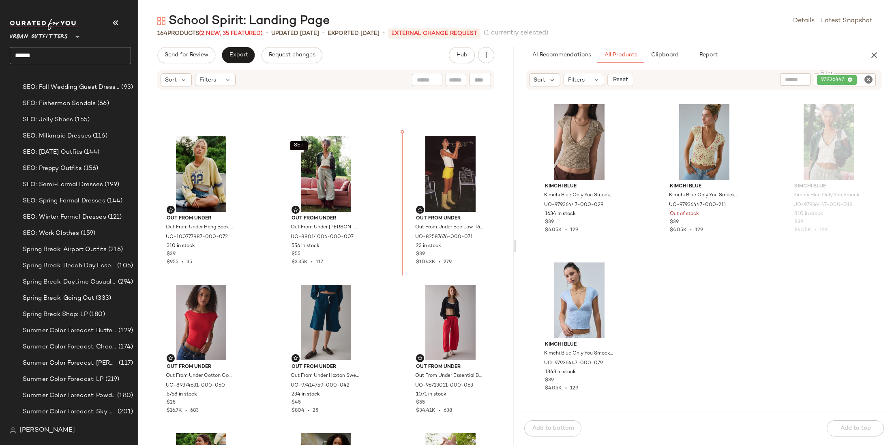
scroll to position [251, 0]
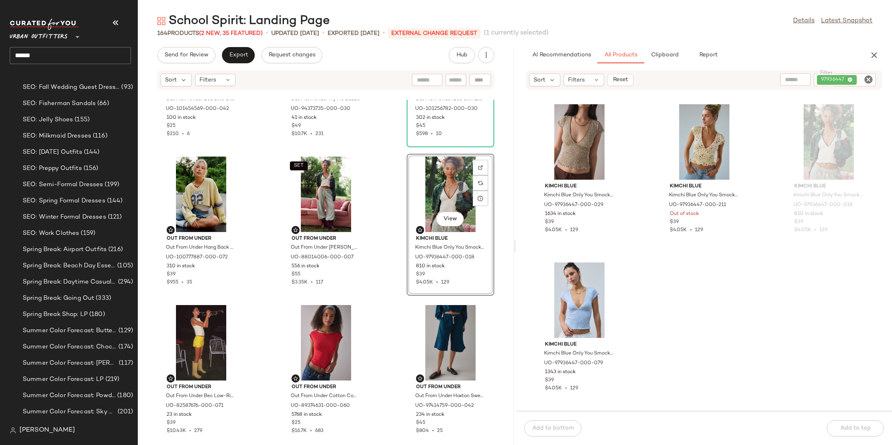
click at [867, 79] on icon "Clear Filter" at bounding box center [868, 80] width 10 height 10
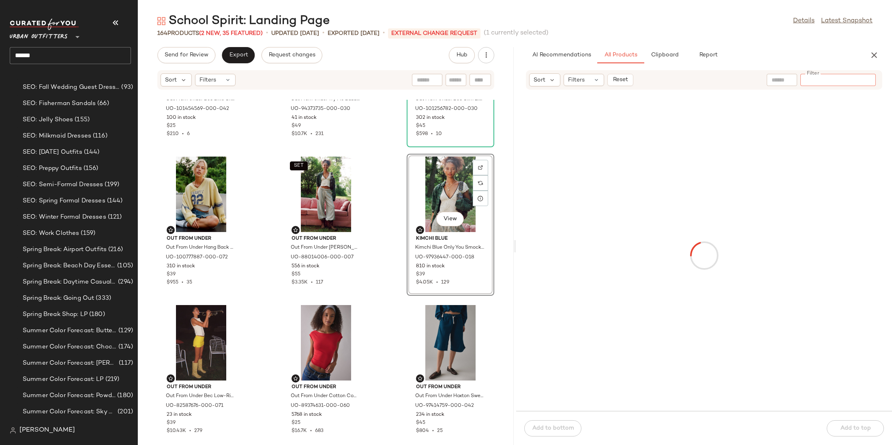
paste input "********"
type input "********"
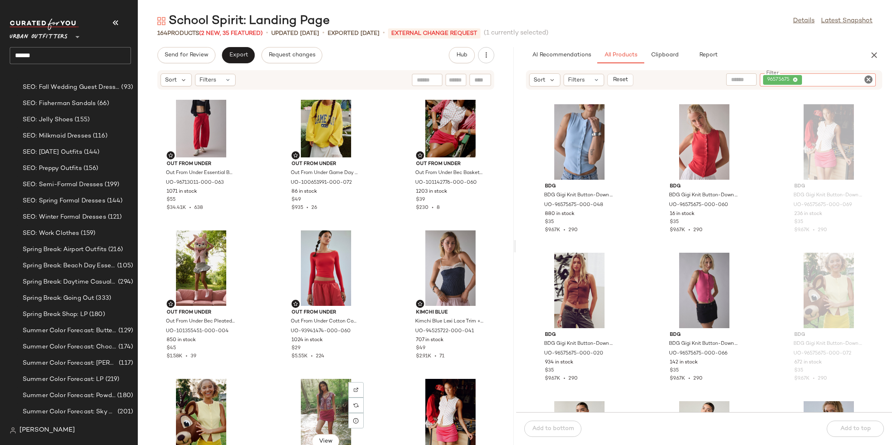
scroll to position [790, 0]
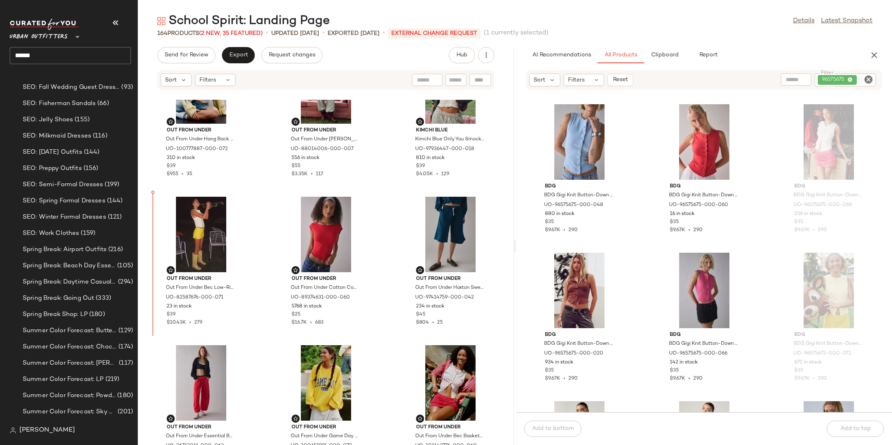
scroll to position [359, 0]
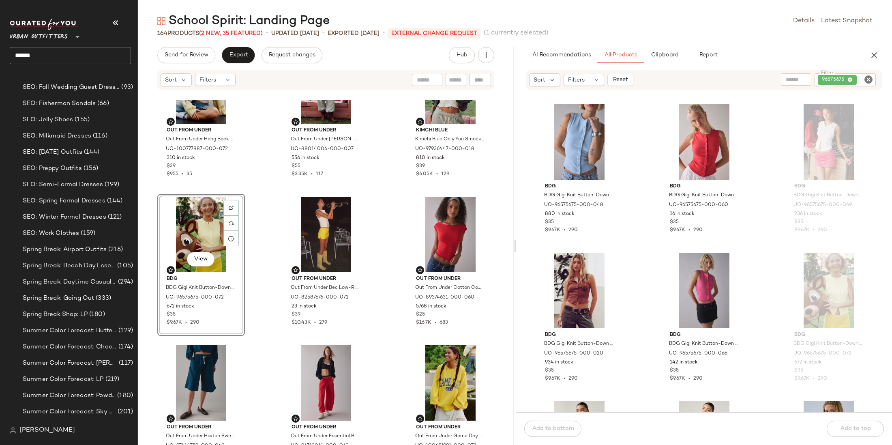
click at [261, 301] on div "Out From Under Out From Under Hang Back V-Neck Long Sleeve Cropped Pullover in …" at bounding box center [326, 272] width 376 height 345
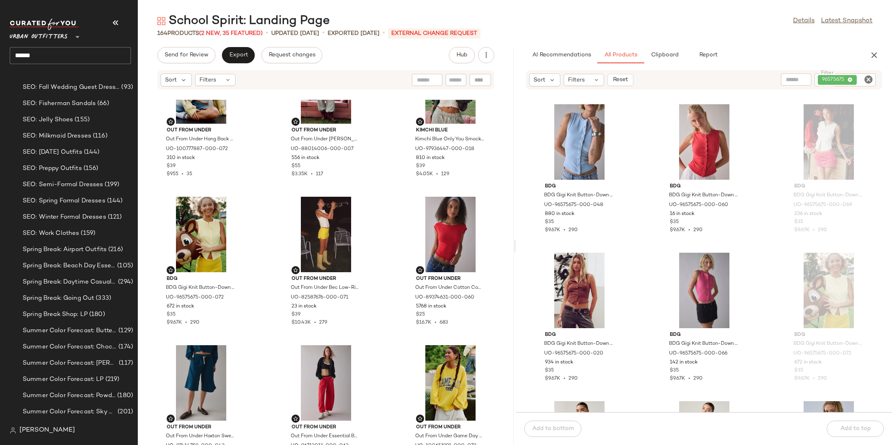
click at [867, 79] on icon "Clear Filter" at bounding box center [868, 80] width 10 height 10
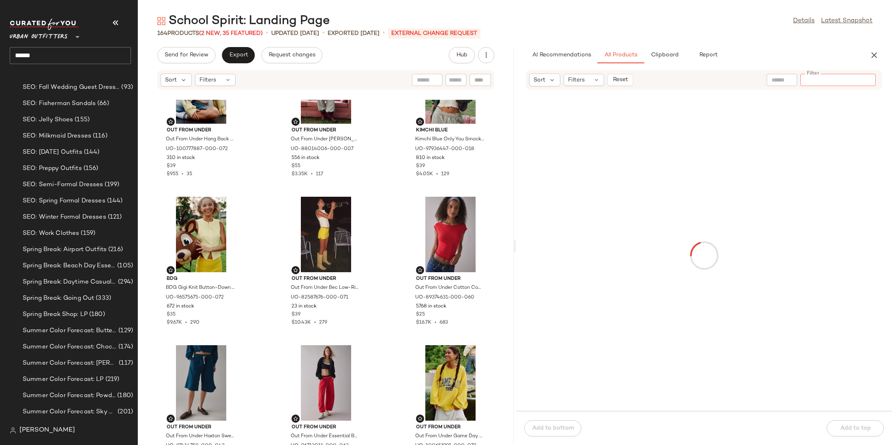
paste input "********"
type input "********"
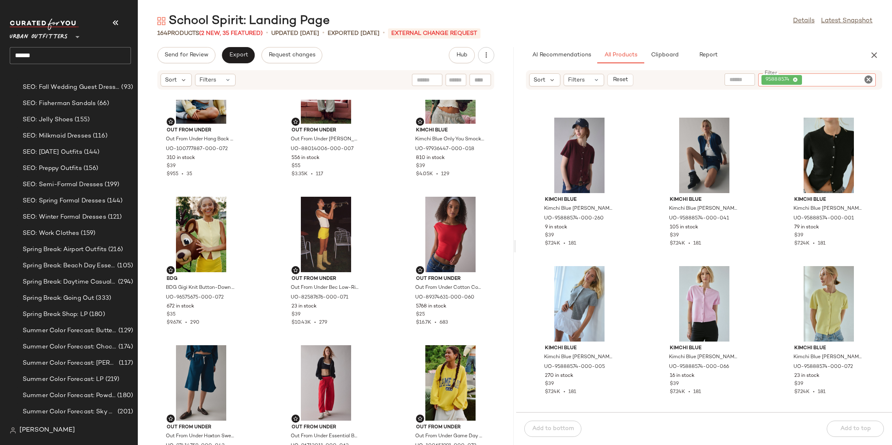
scroll to position [145, 0]
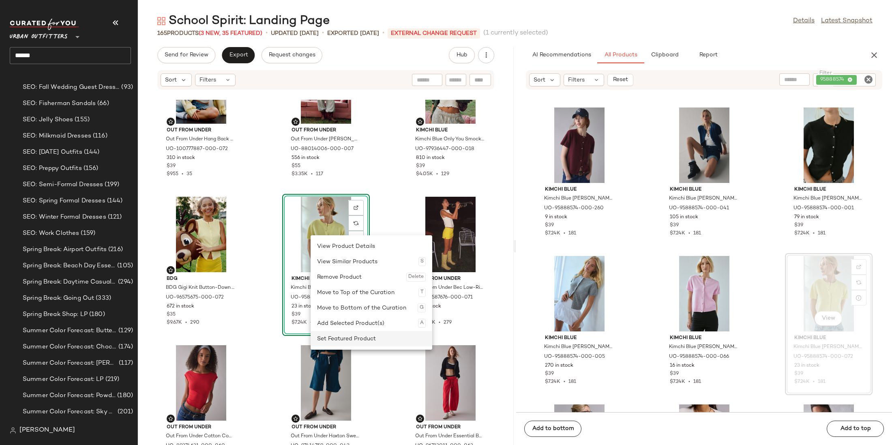
click at [353, 338] on div "Set Featured Product" at bounding box center [371, 338] width 109 height 15
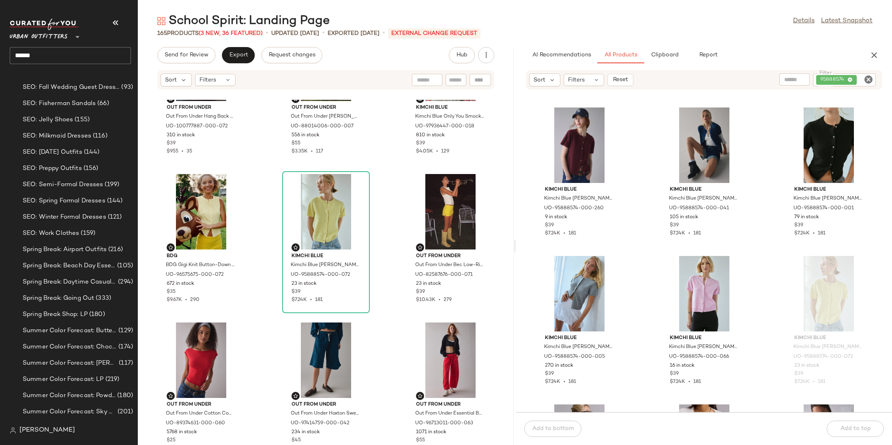
scroll to position [0, 0]
